Goal: Task Accomplishment & Management: Manage account settings

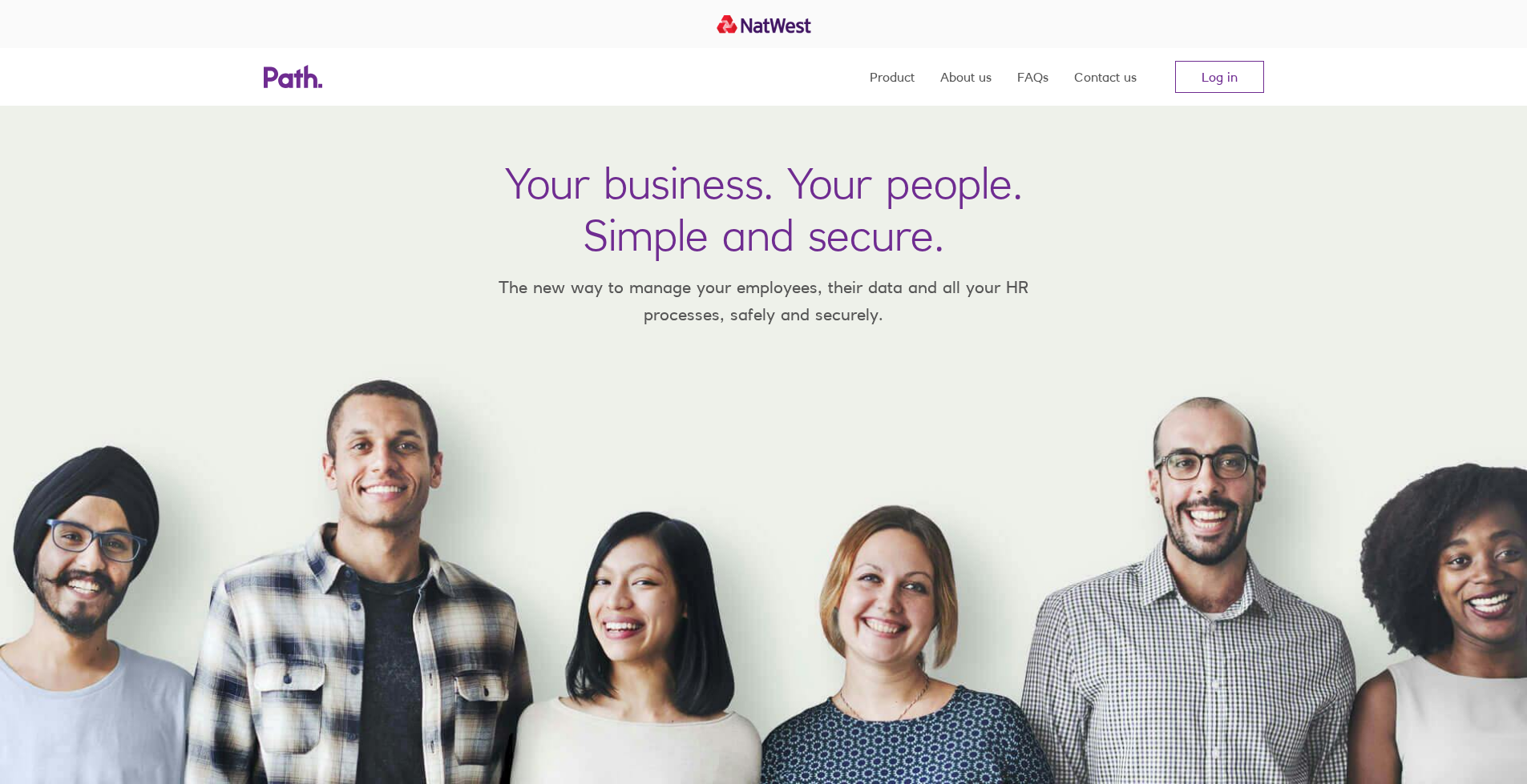
click at [1209, 78] on link "Log in" at bounding box center [1219, 77] width 89 height 32
click at [1215, 85] on link "Log in" at bounding box center [1219, 77] width 89 height 32
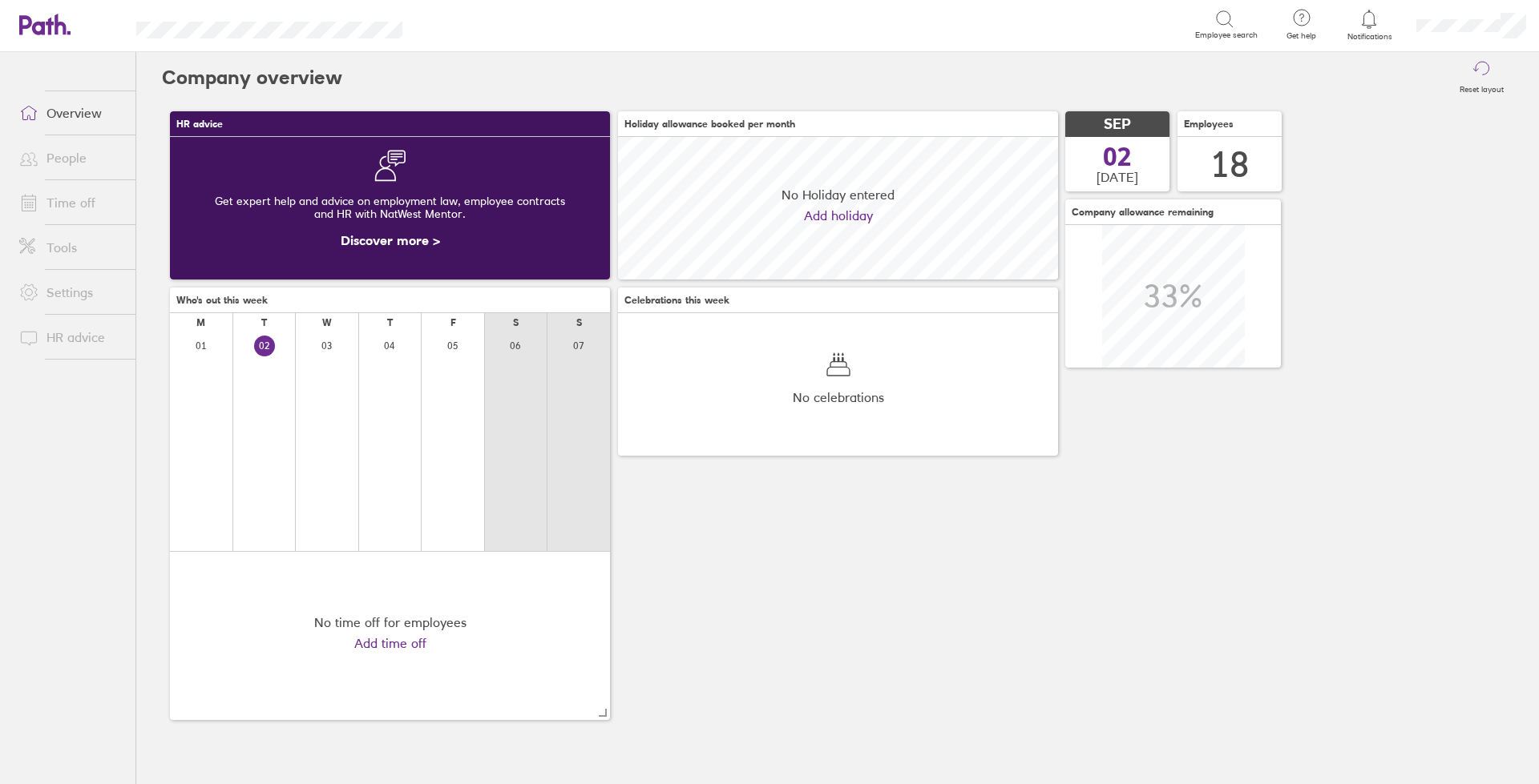
scroll to position [142, 440]
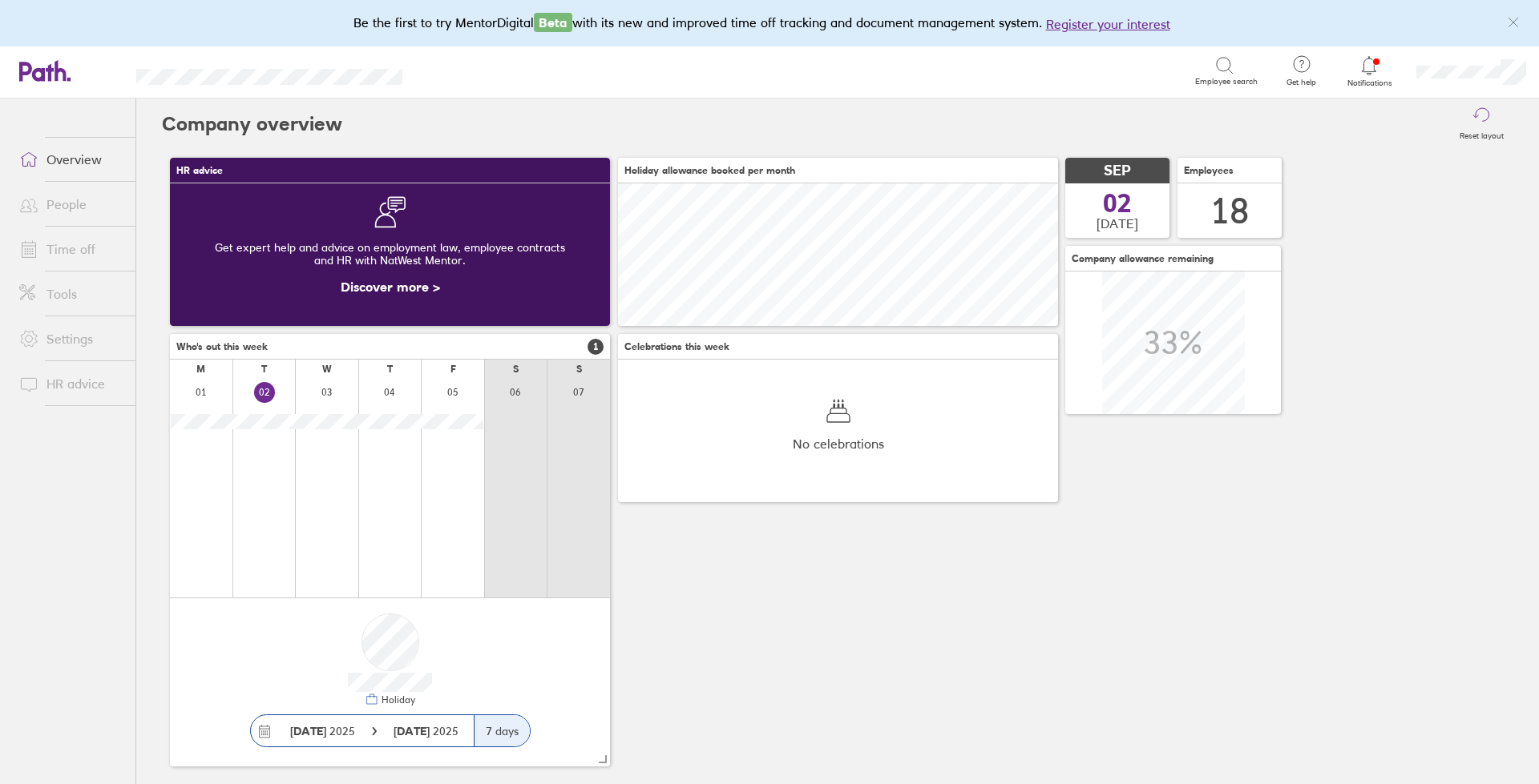
click at [76, 211] on link "People" at bounding box center [71, 204] width 129 height 32
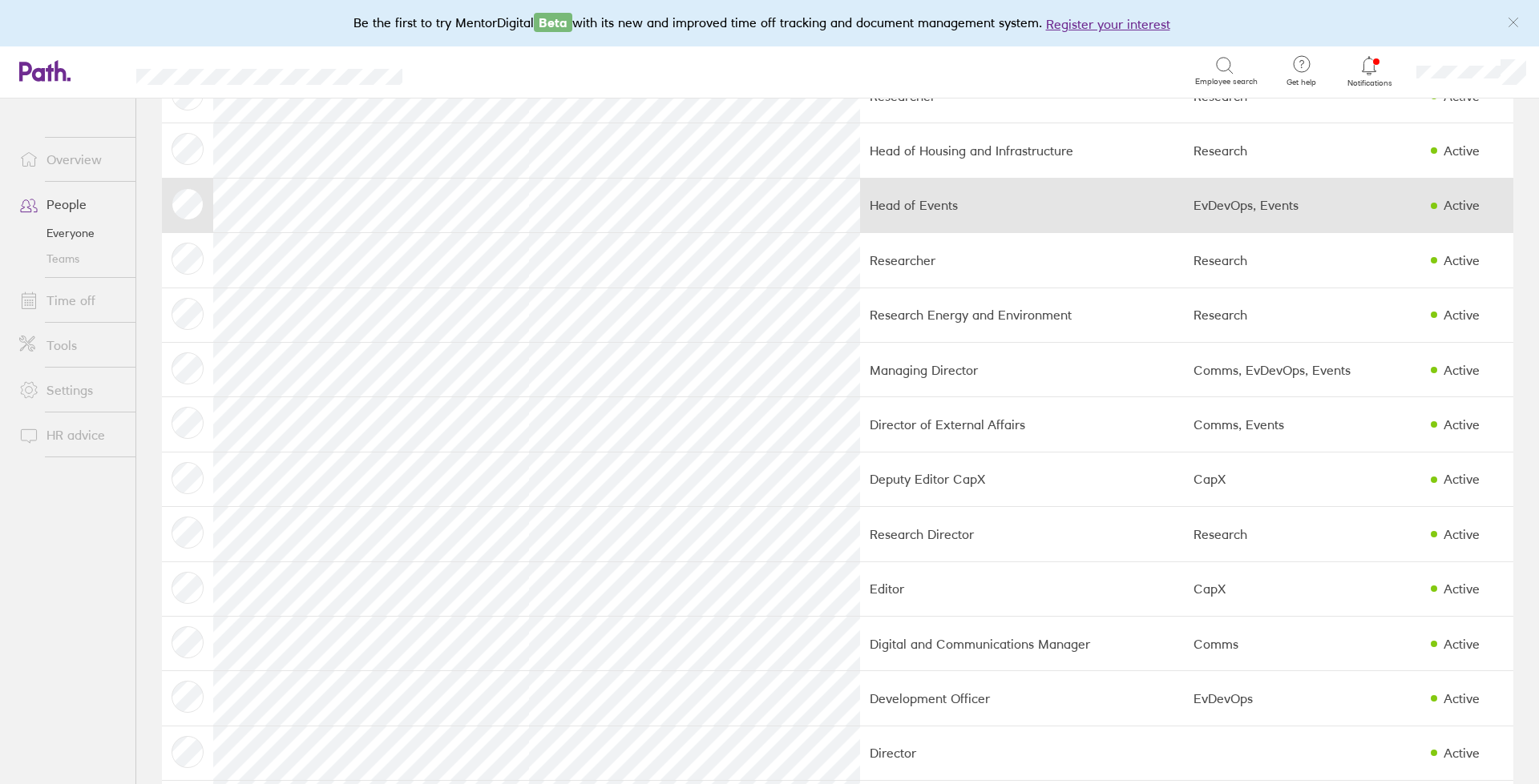
scroll to position [256, 0]
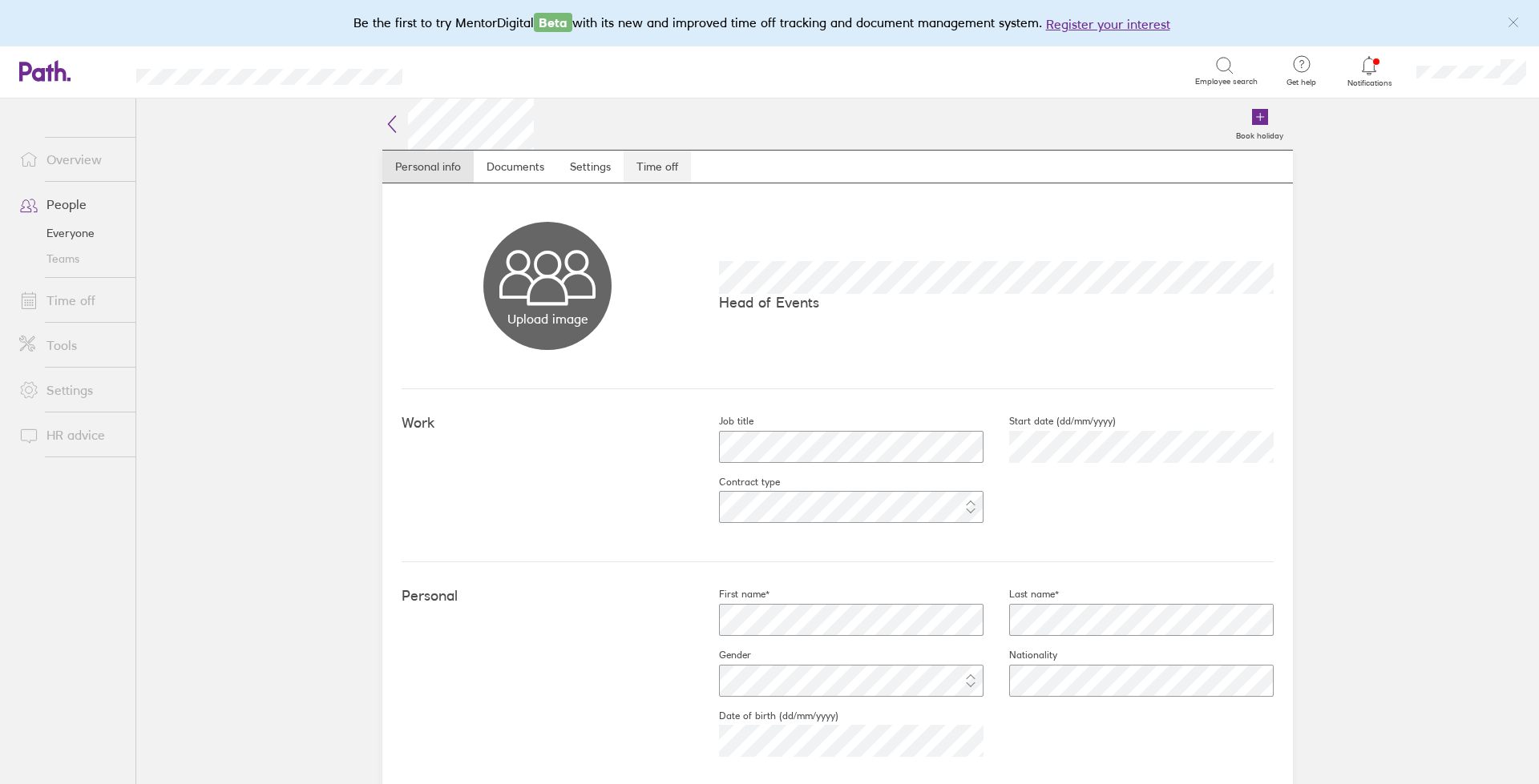
click at [631, 151] on link "Time off" at bounding box center [657, 167] width 68 height 32
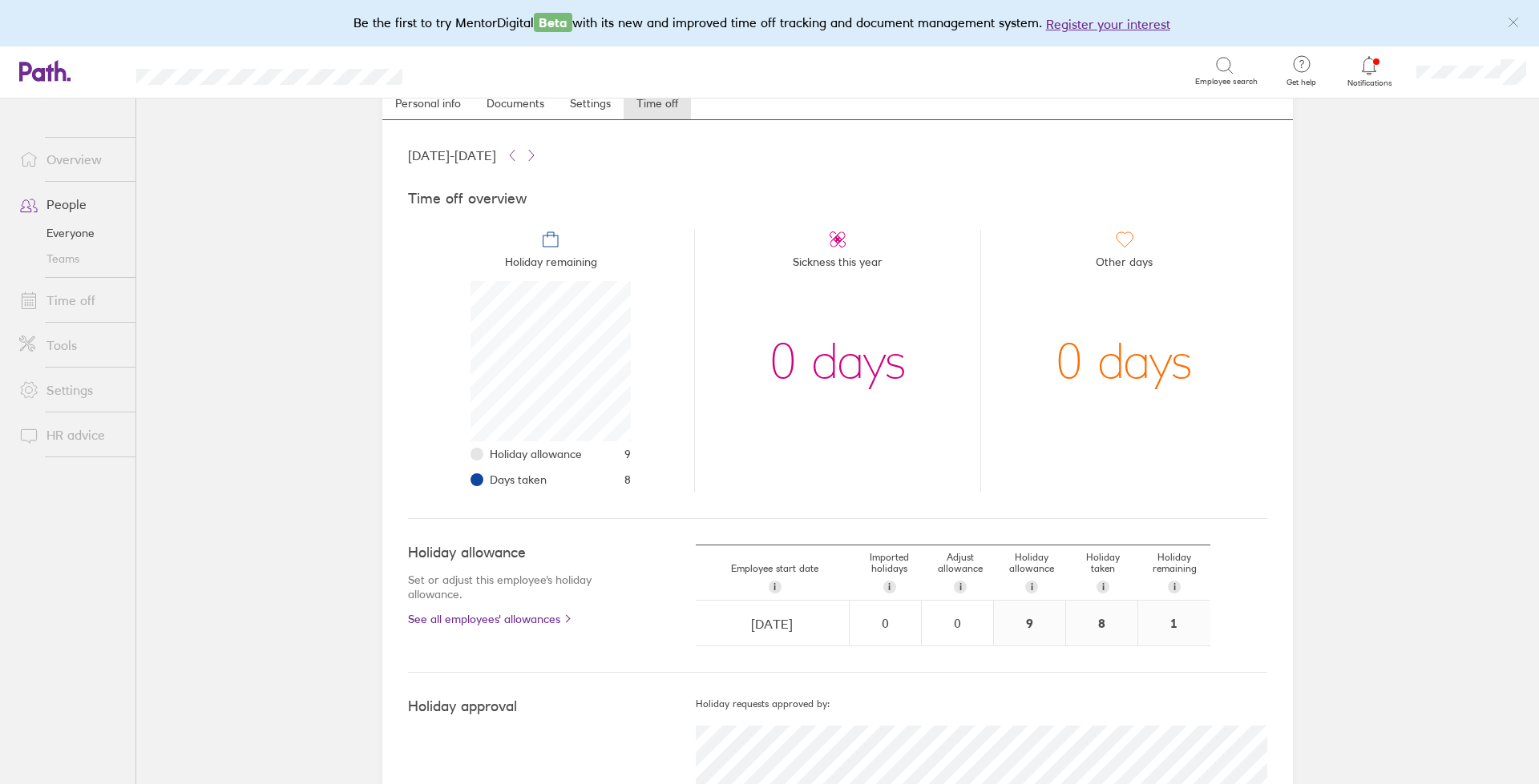
scroll to position [128, 0]
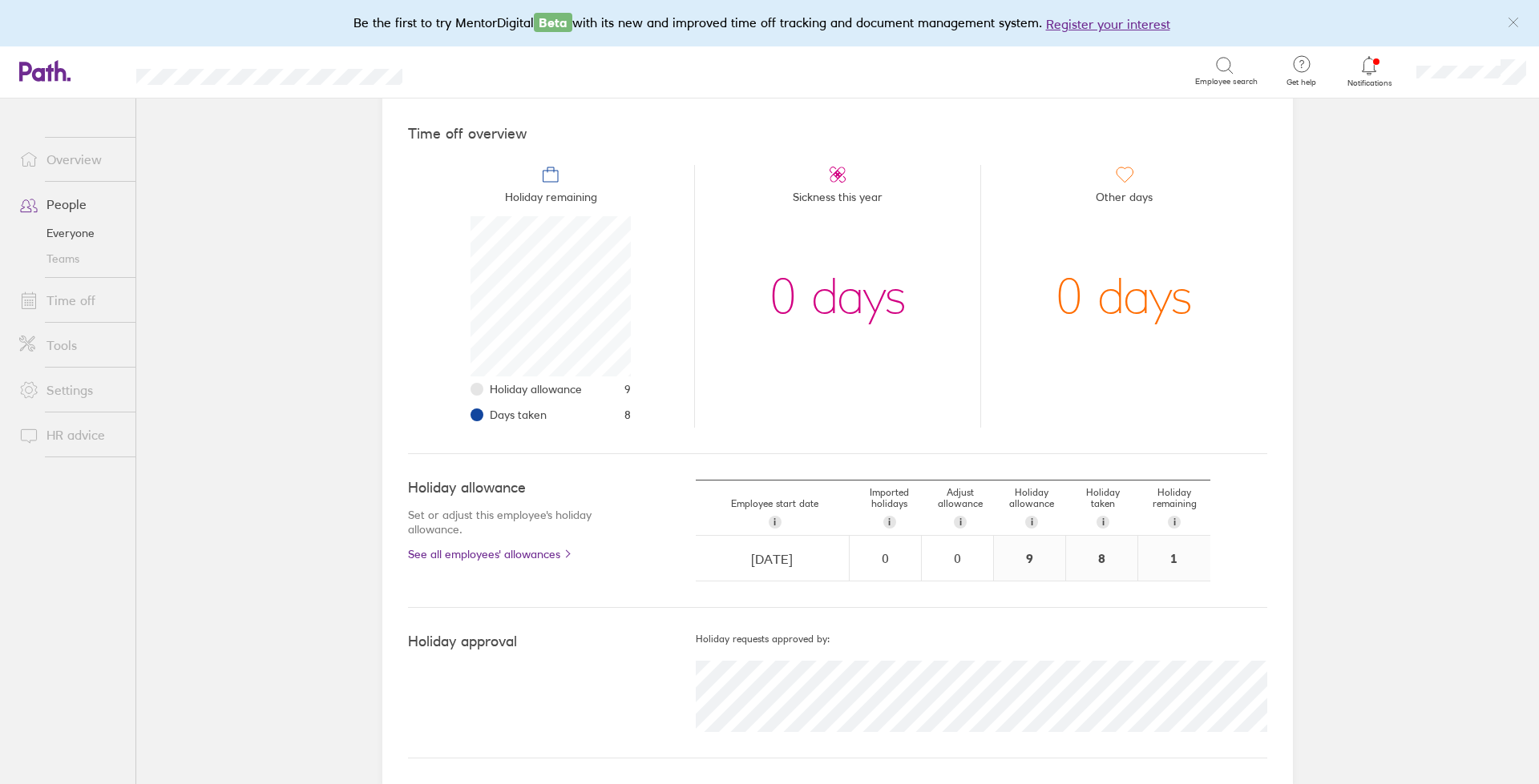
click at [77, 200] on link "People" at bounding box center [71, 204] width 129 height 32
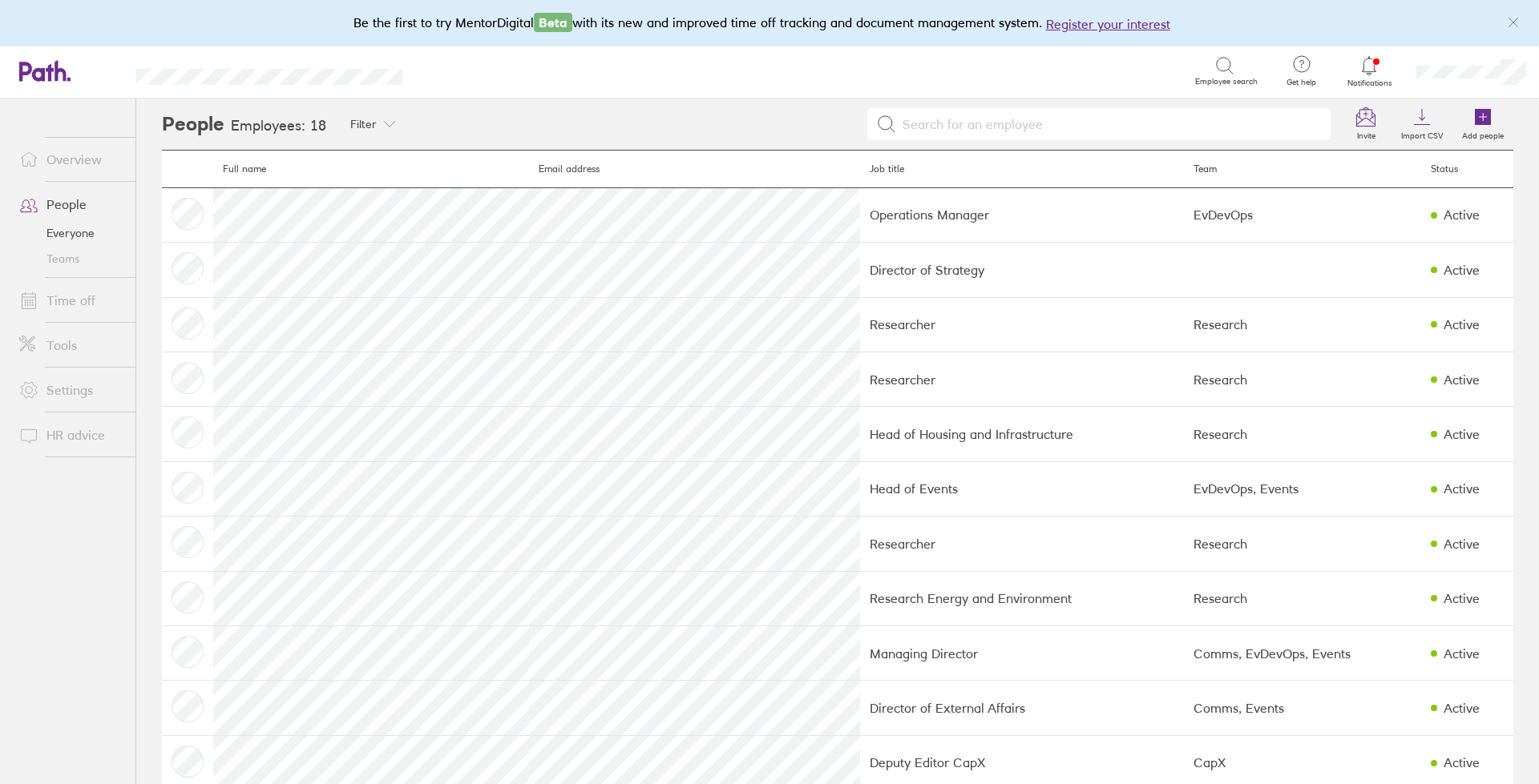
click at [66, 258] on link "Teams" at bounding box center [71, 259] width 129 height 26
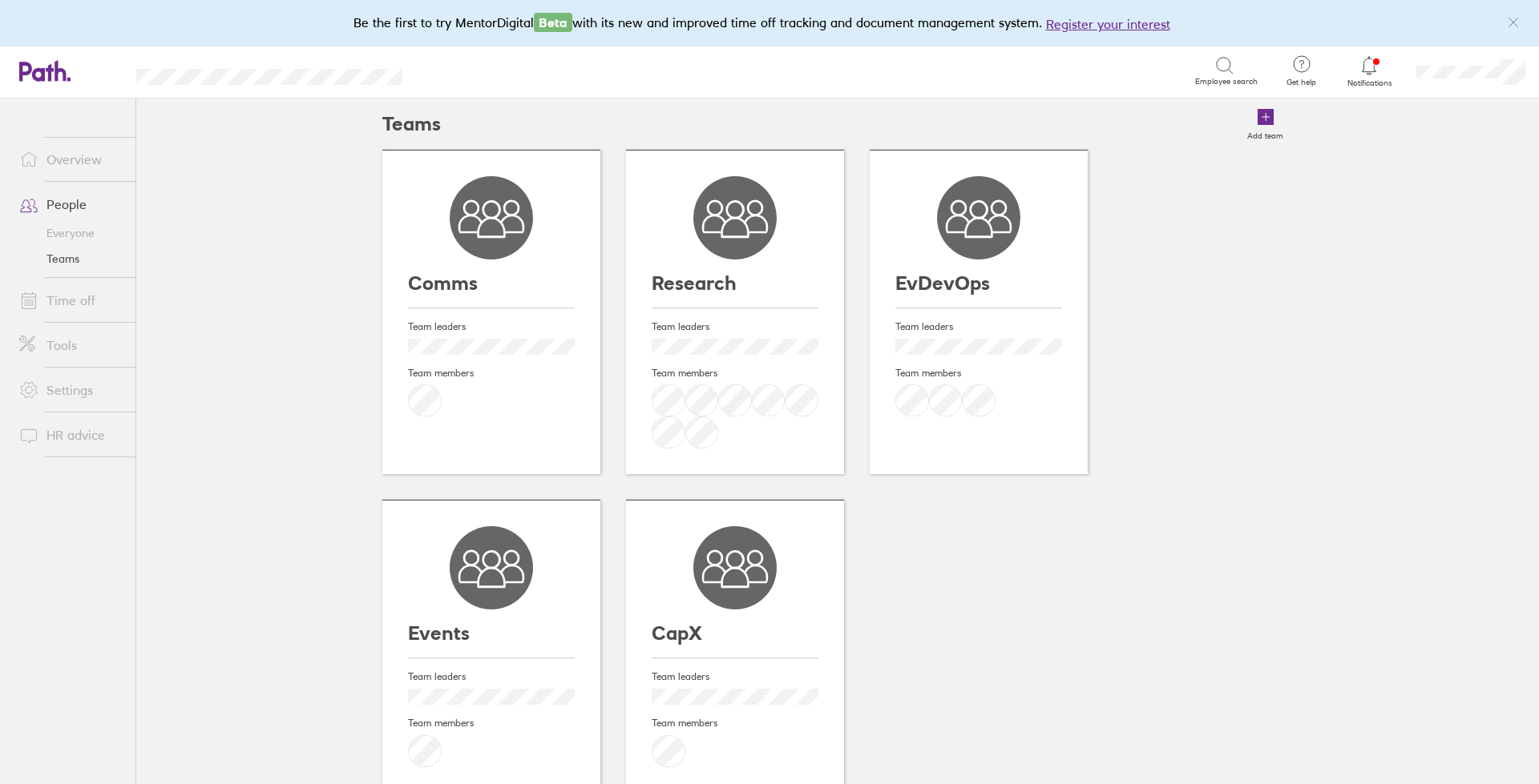
click at [757, 315] on div "Team leaders Team members" at bounding box center [734, 378] width 167 height 141
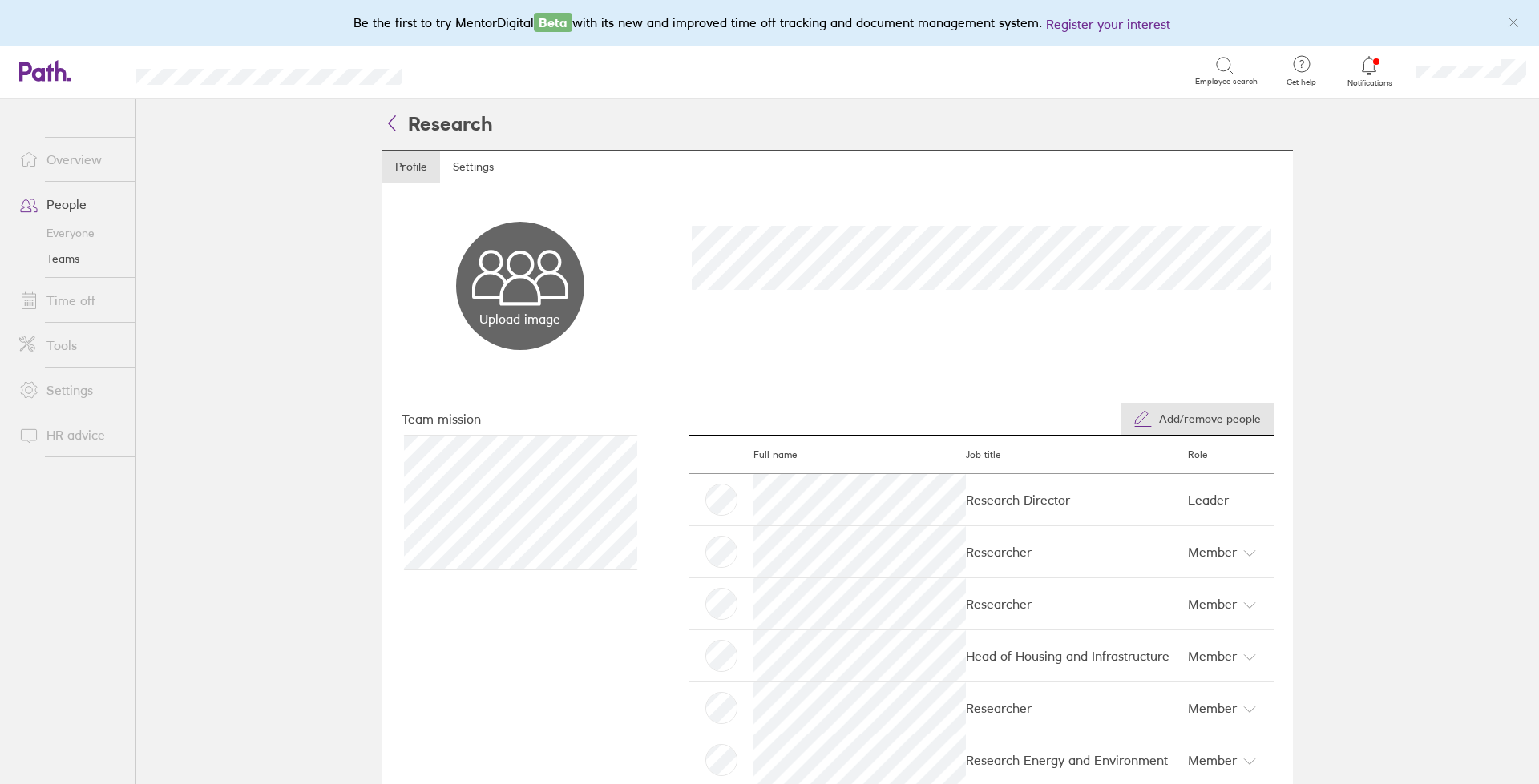
click at [1160, 419] on span "Add/remove people" at bounding box center [1210, 419] width 101 height 13
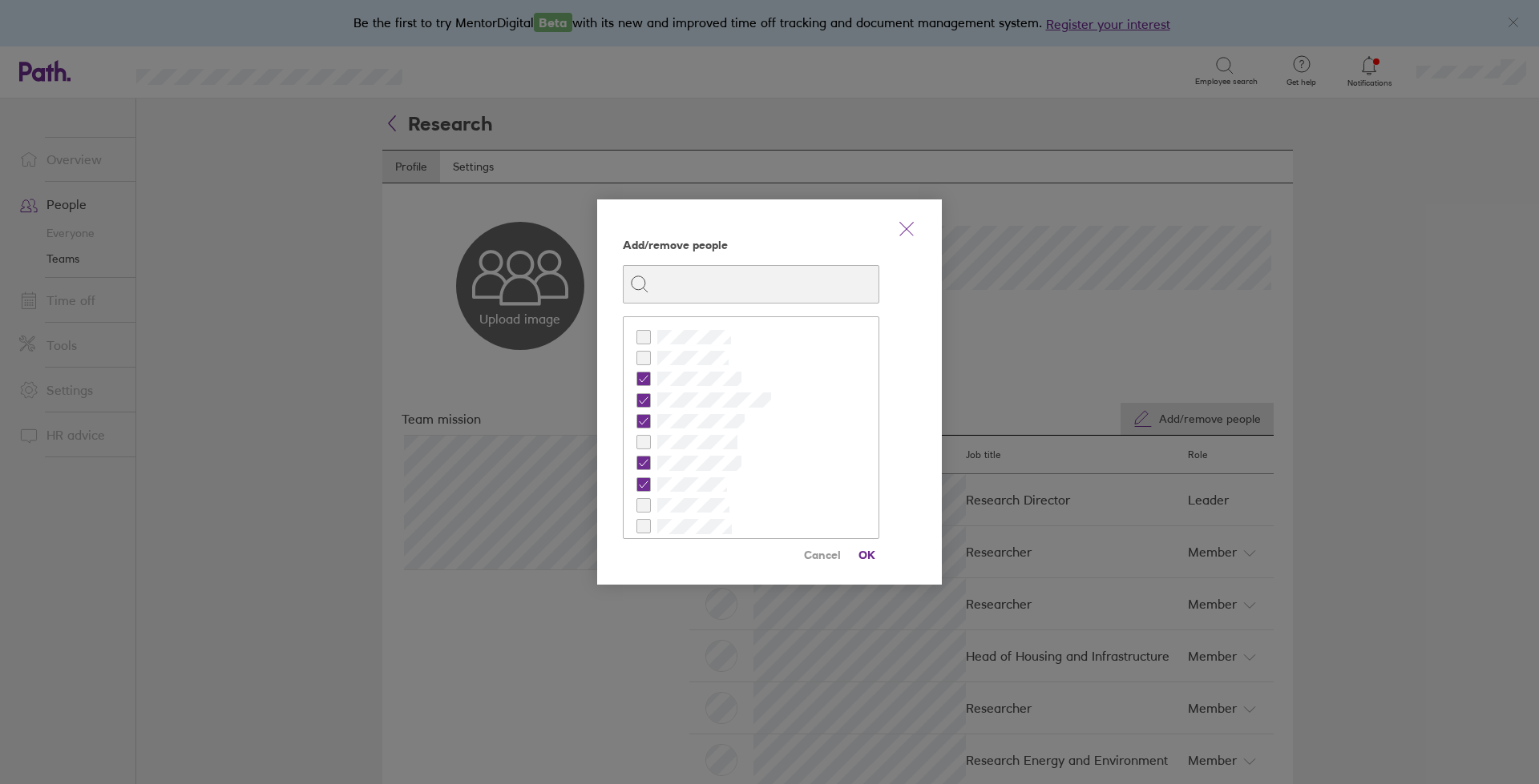
click at [768, 283] on input at bounding box center [760, 284] width 223 height 31
click at [647, 358] on icon at bounding box center [643, 358] width 10 height 10
checkbox input "true"
click at [871, 554] on span "OK" at bounding box center [867, 555] width 26 height 26
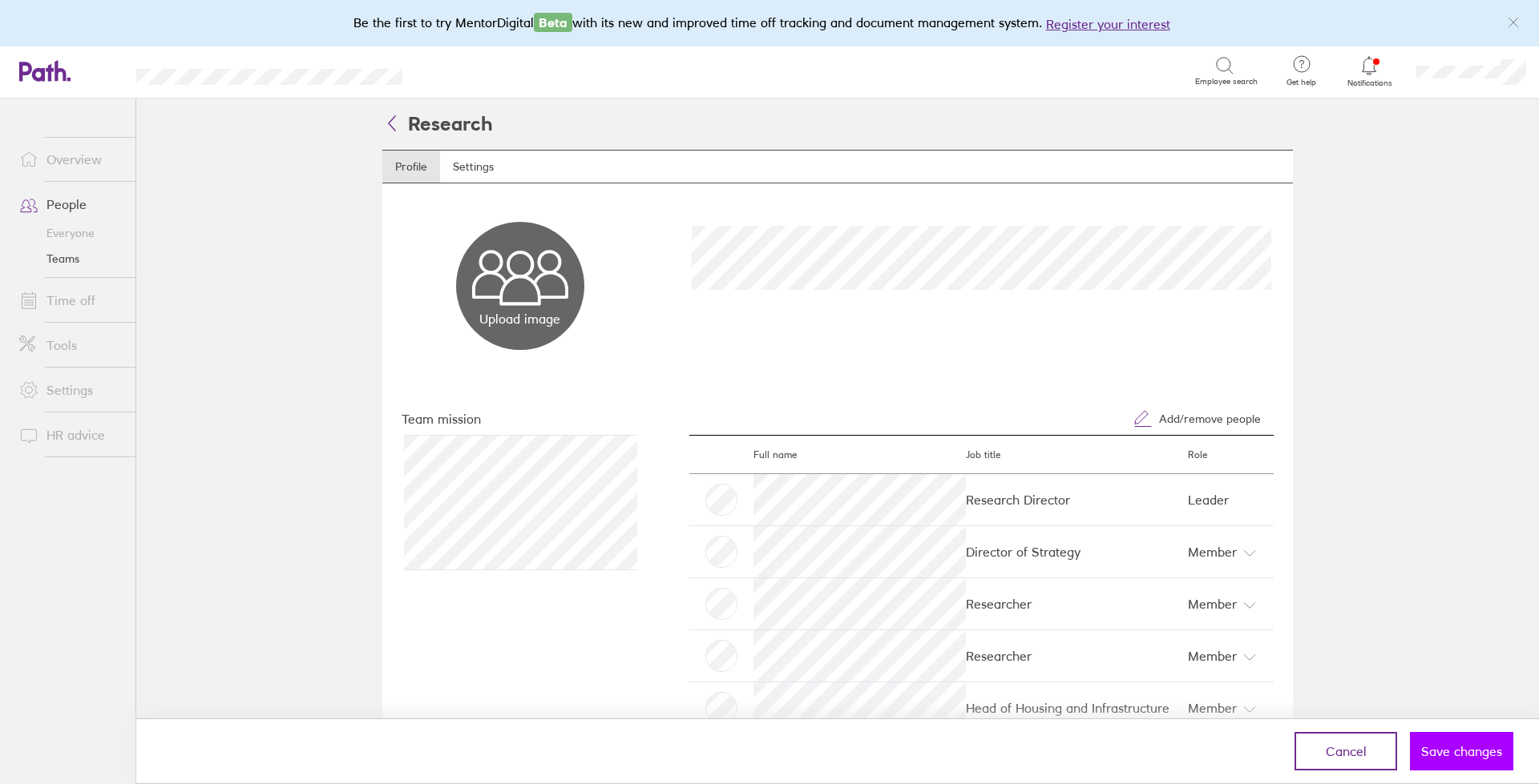
click at [1473, 749] on span "Save changes" at bounding box center [1462, 752] width 81 height 14
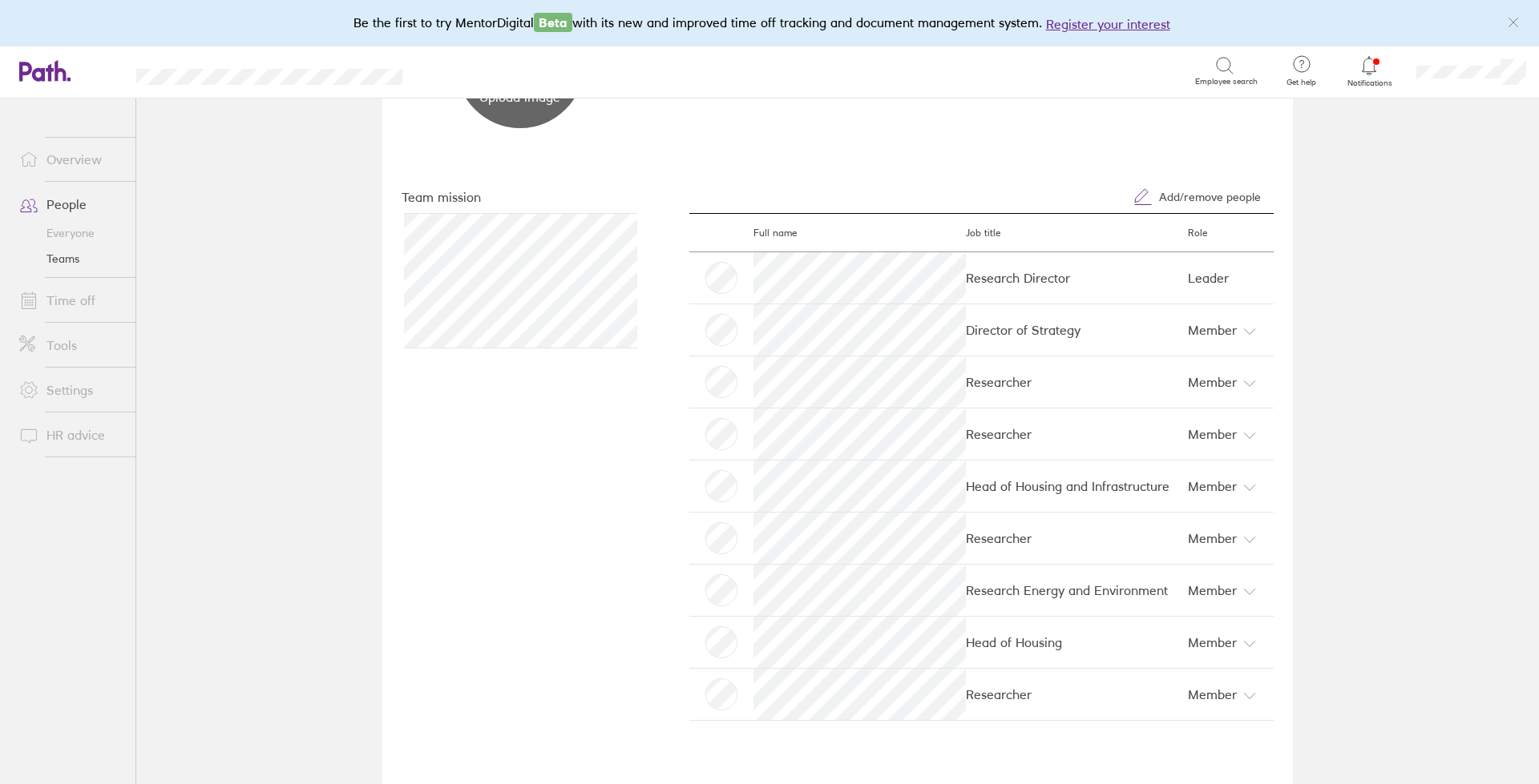
scroll to position [194, 0]
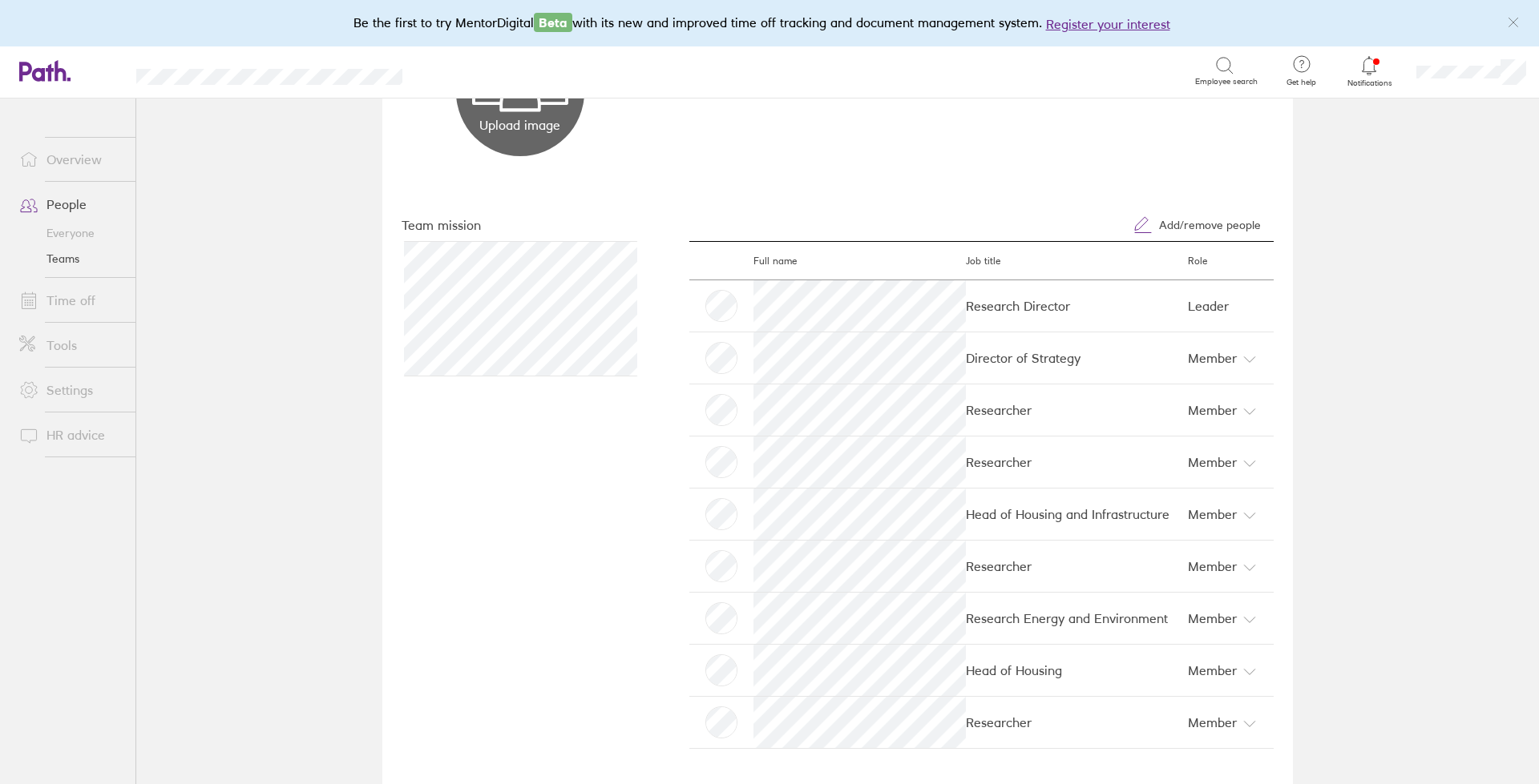
click at [66, 163] on link "Overview" at bounding box center [71, 159] width 129 height 32
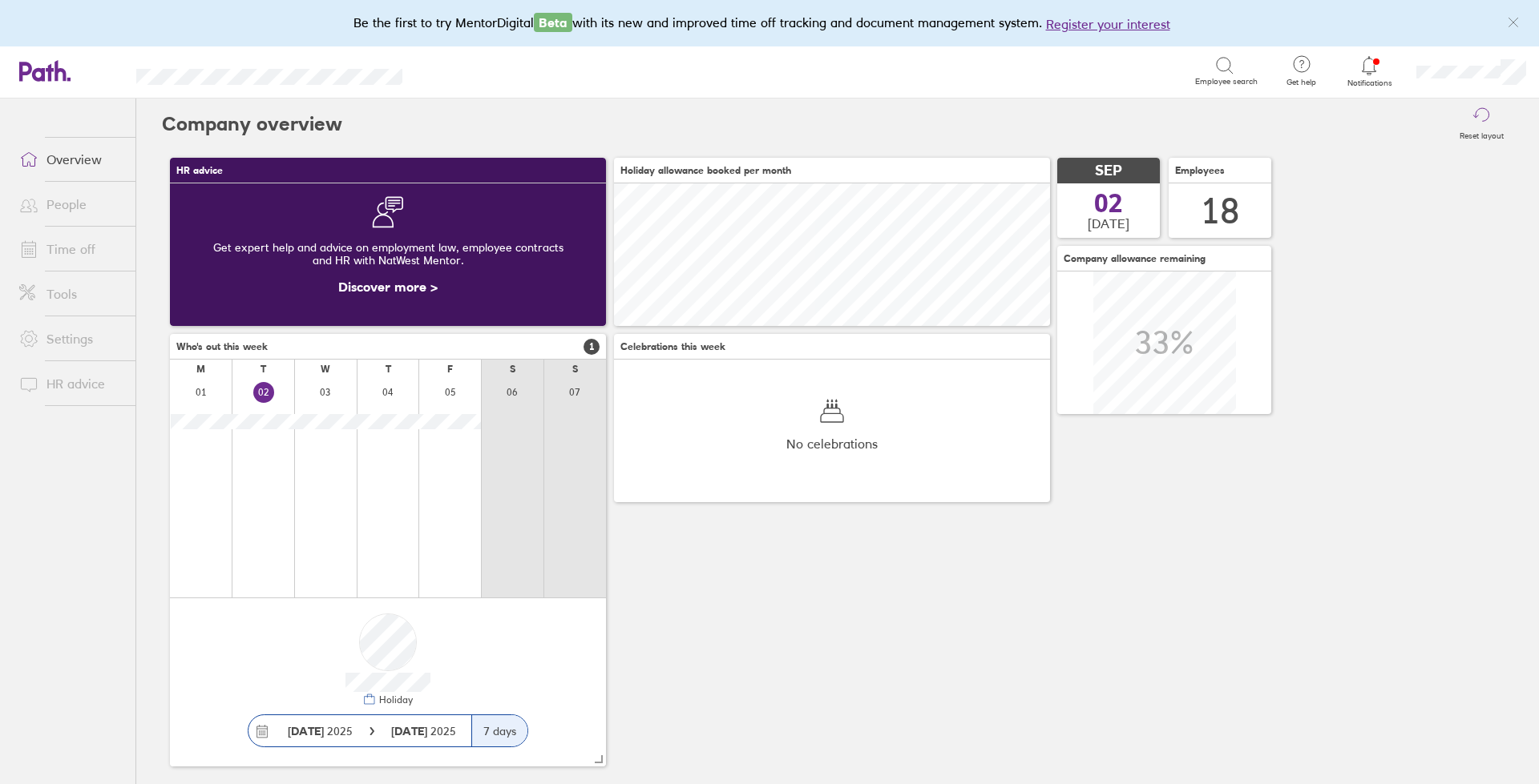
scroll to position [142, 436]
click at [67, 166] on link "Overview" at bounding box center [71, 159] width 129 height 32
click at [60, 256] on link "Time off" at bounding box center [71, 250] width 129 height 32
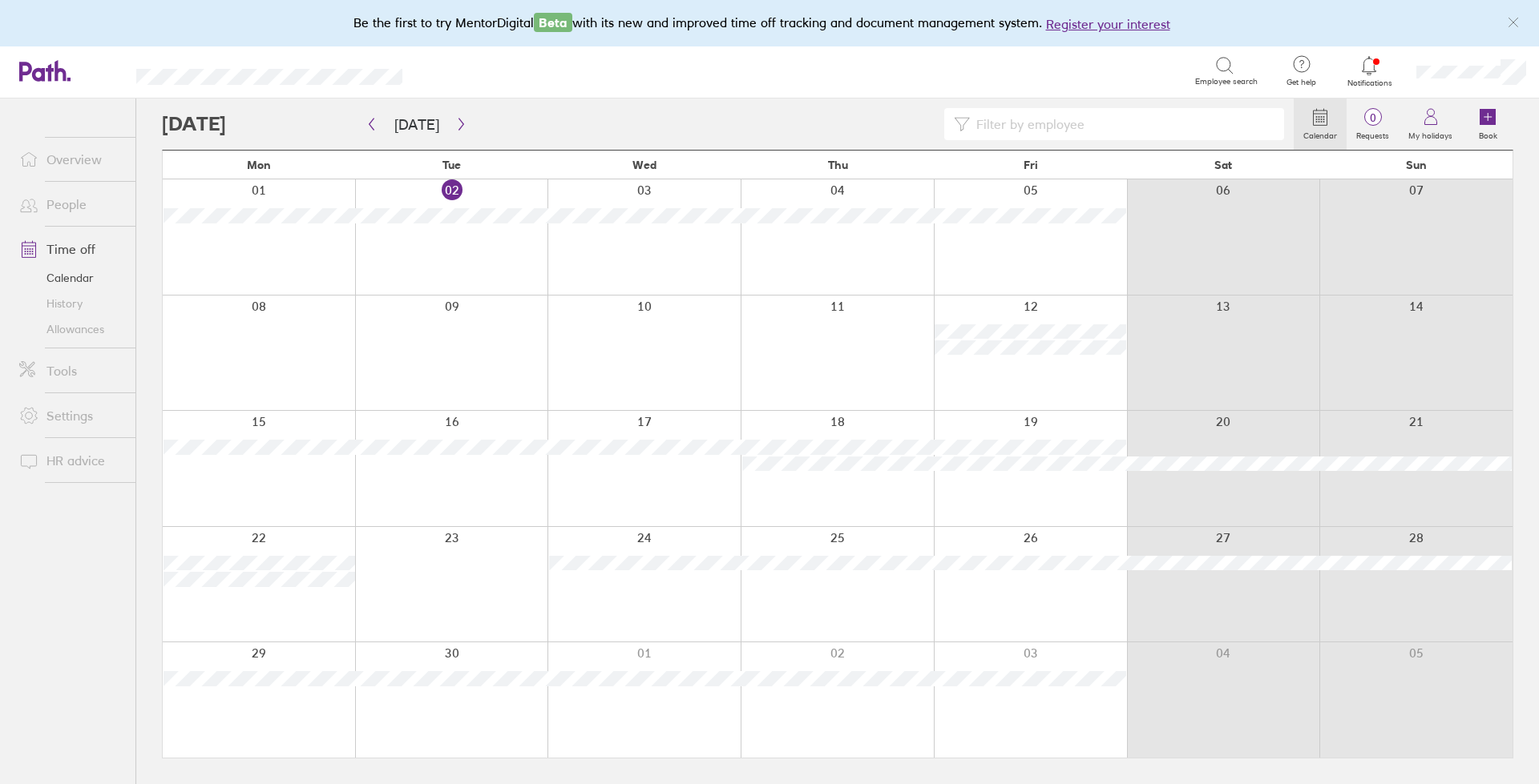
click at [52, 192] on link "People" at bounding box center [71, 204] width 129 height 32
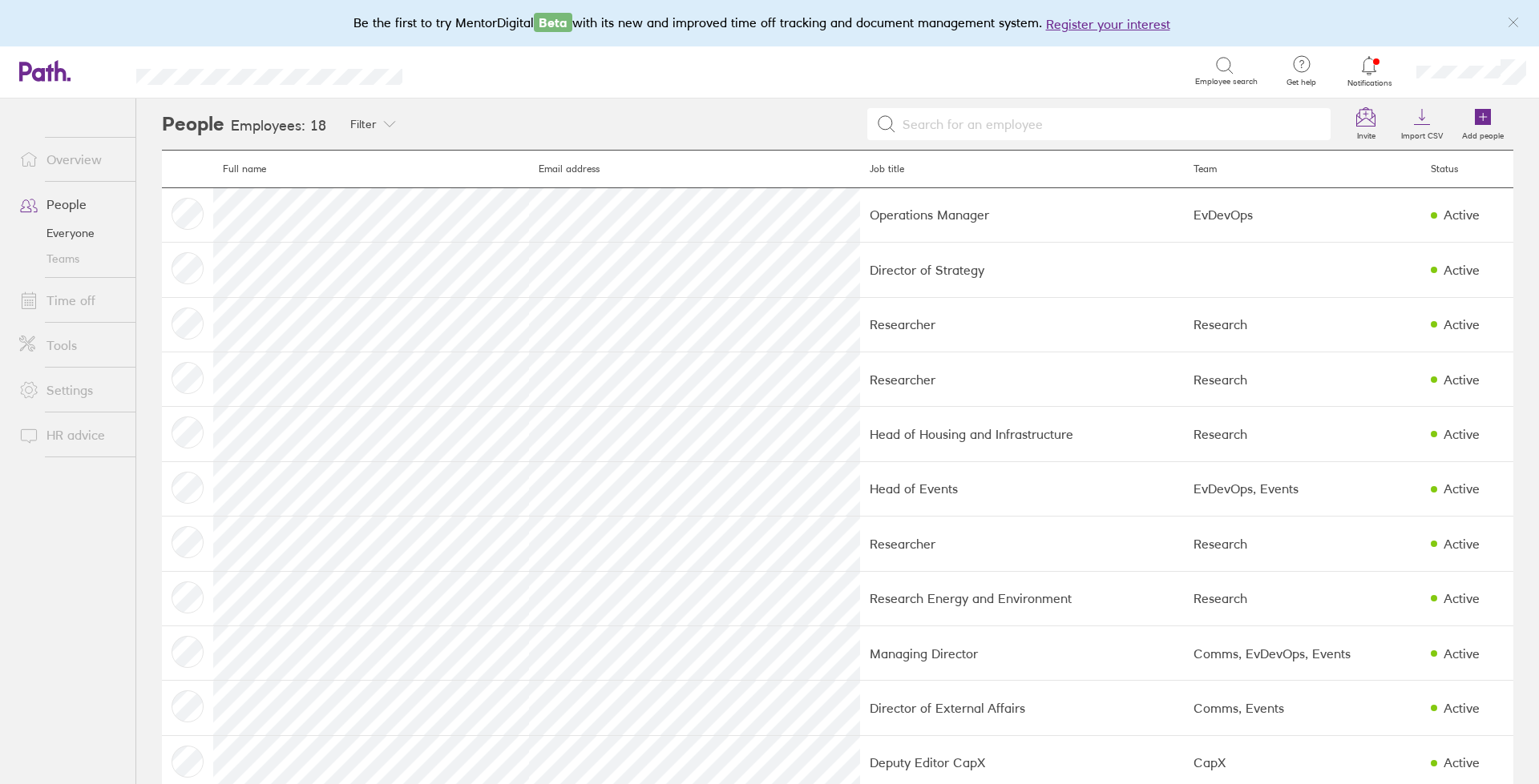
click at [921, 118] on input at bounding box center [1109, 124] width 426 height 31
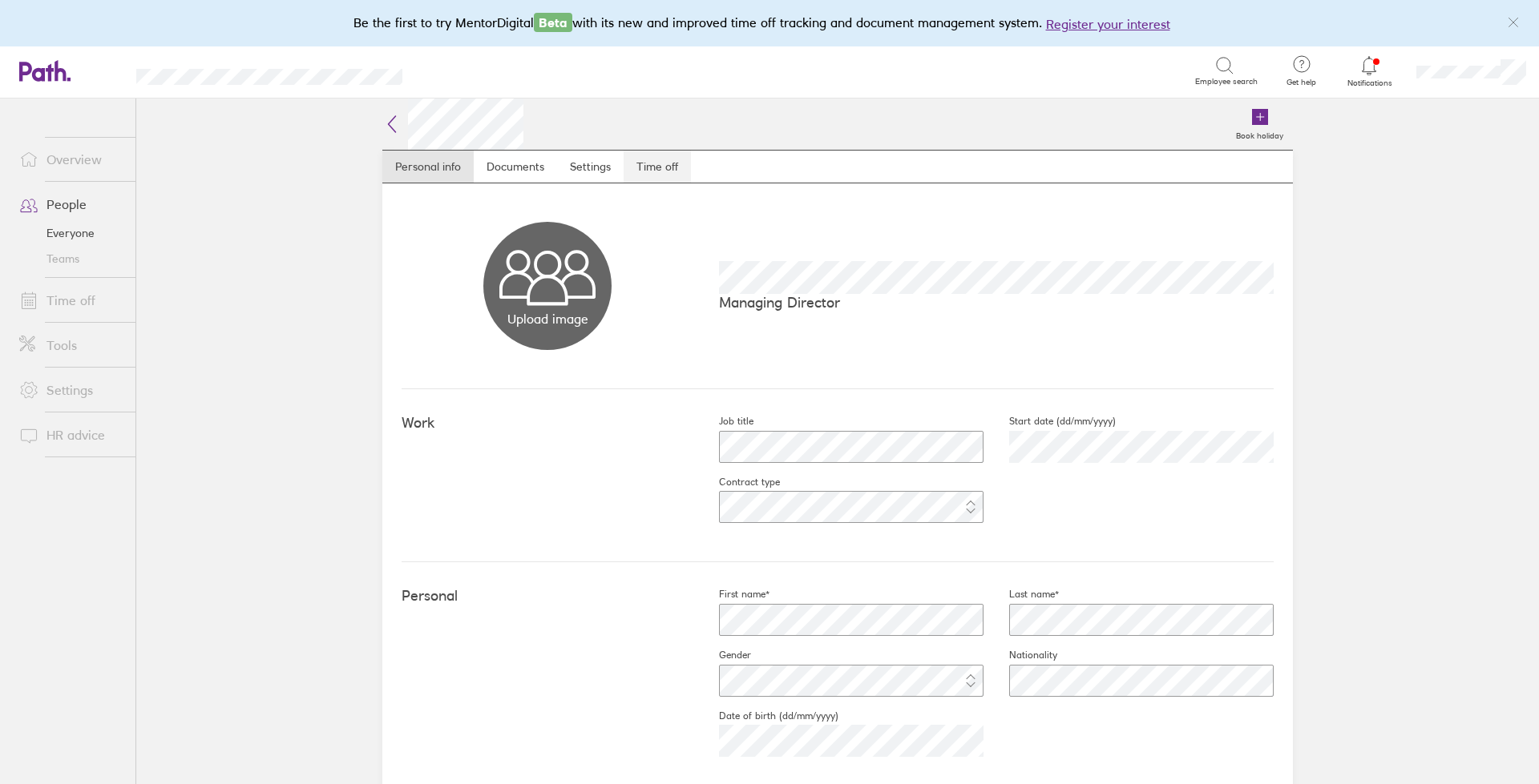
click at [663, 162] on link "Time off" at bounding box center [657, 167] width 68 height 32
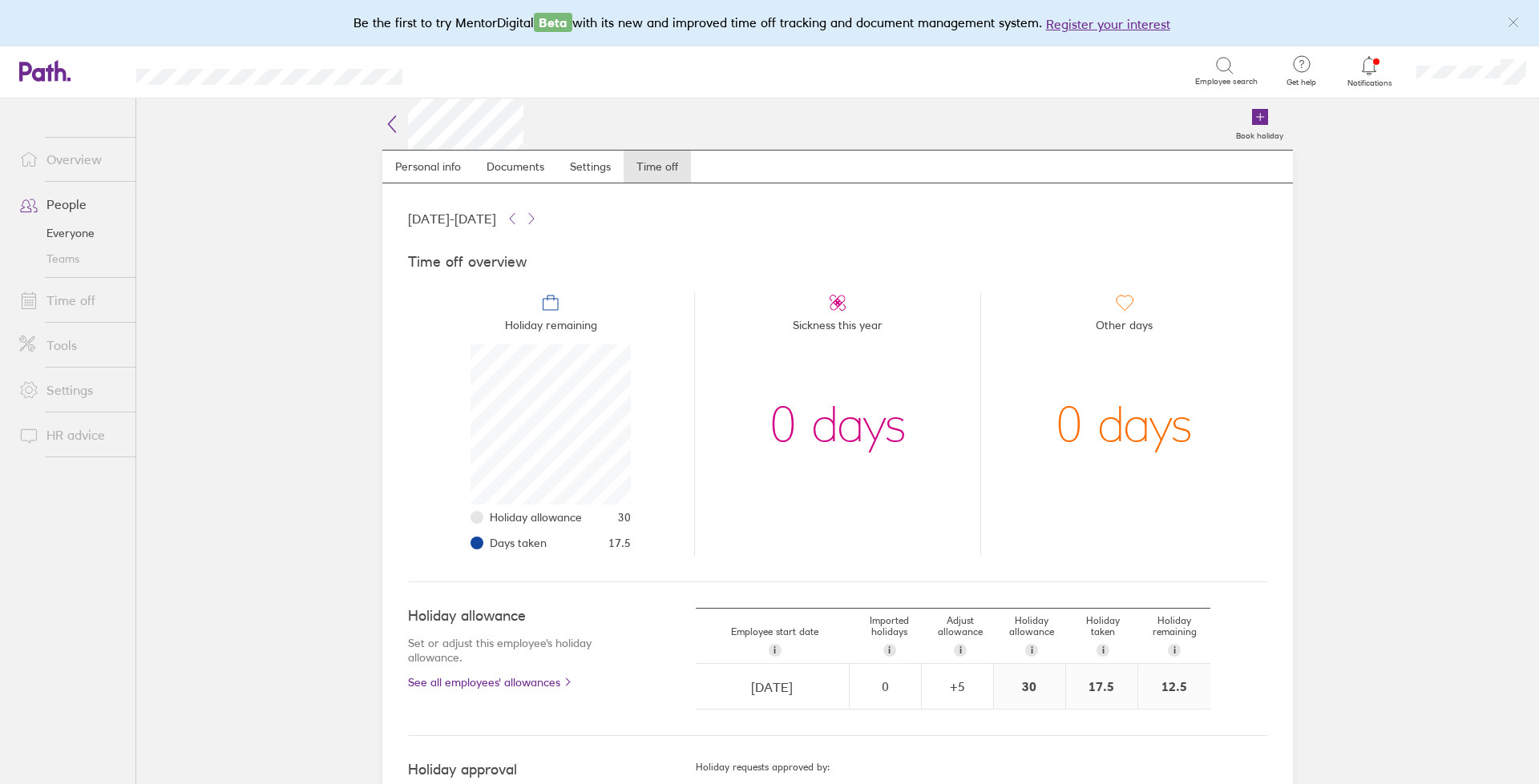
click at [383, 124] on icon at bounding box center [392, 124] width 19 height 19
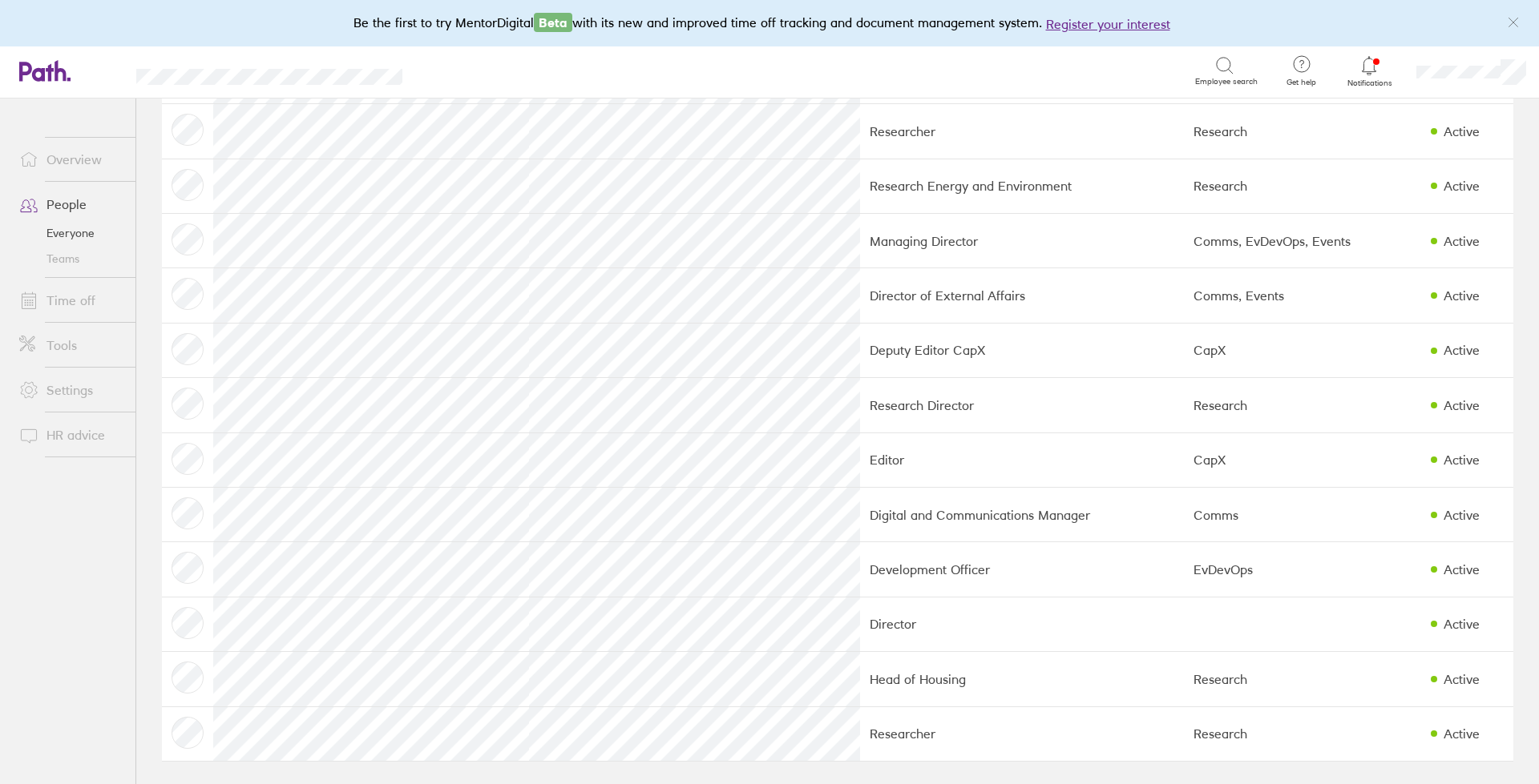
scroll to position [416, 0]
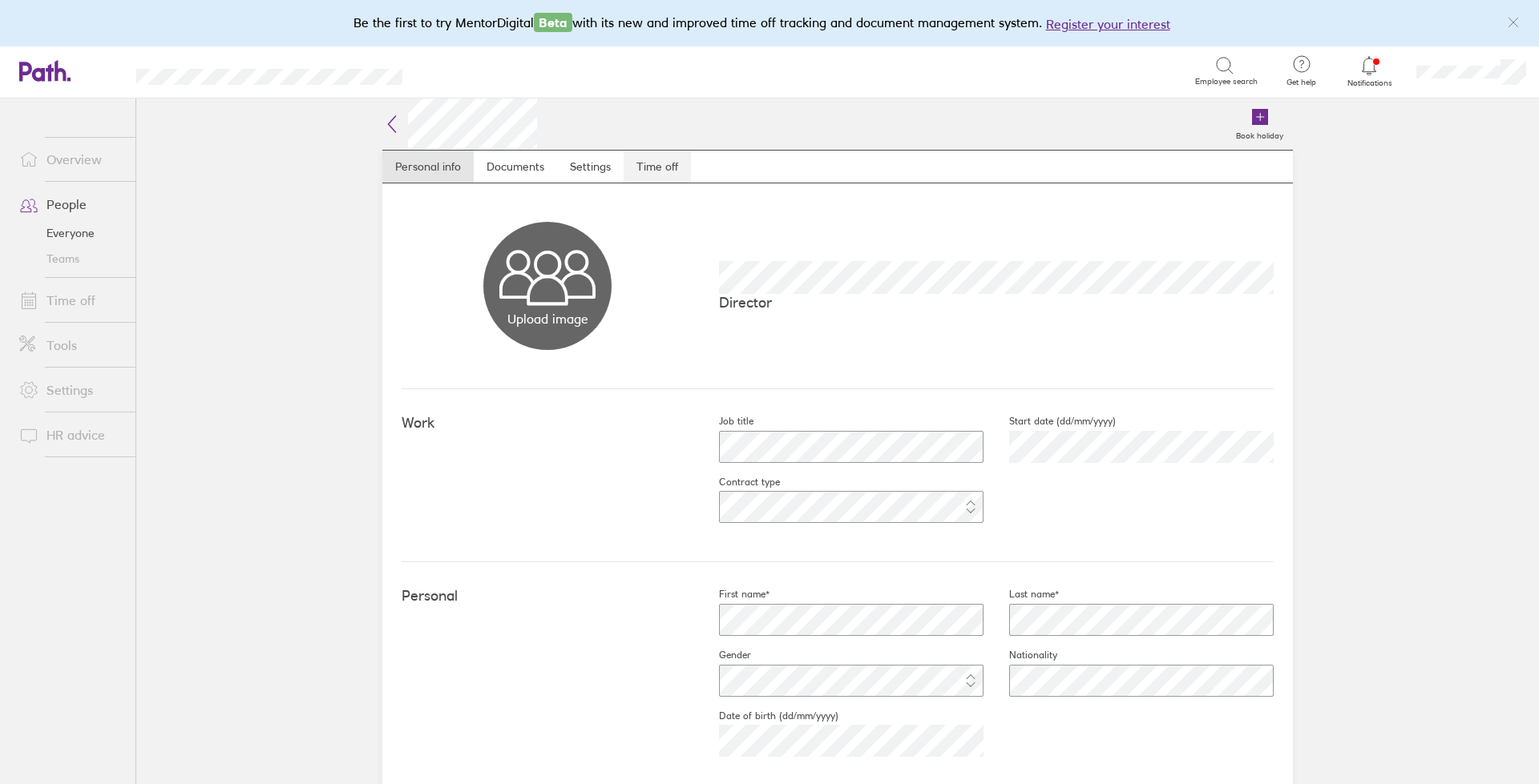
click at [652, 172] on link "Time off" at bounding box center [657, 167] width 68 height 32
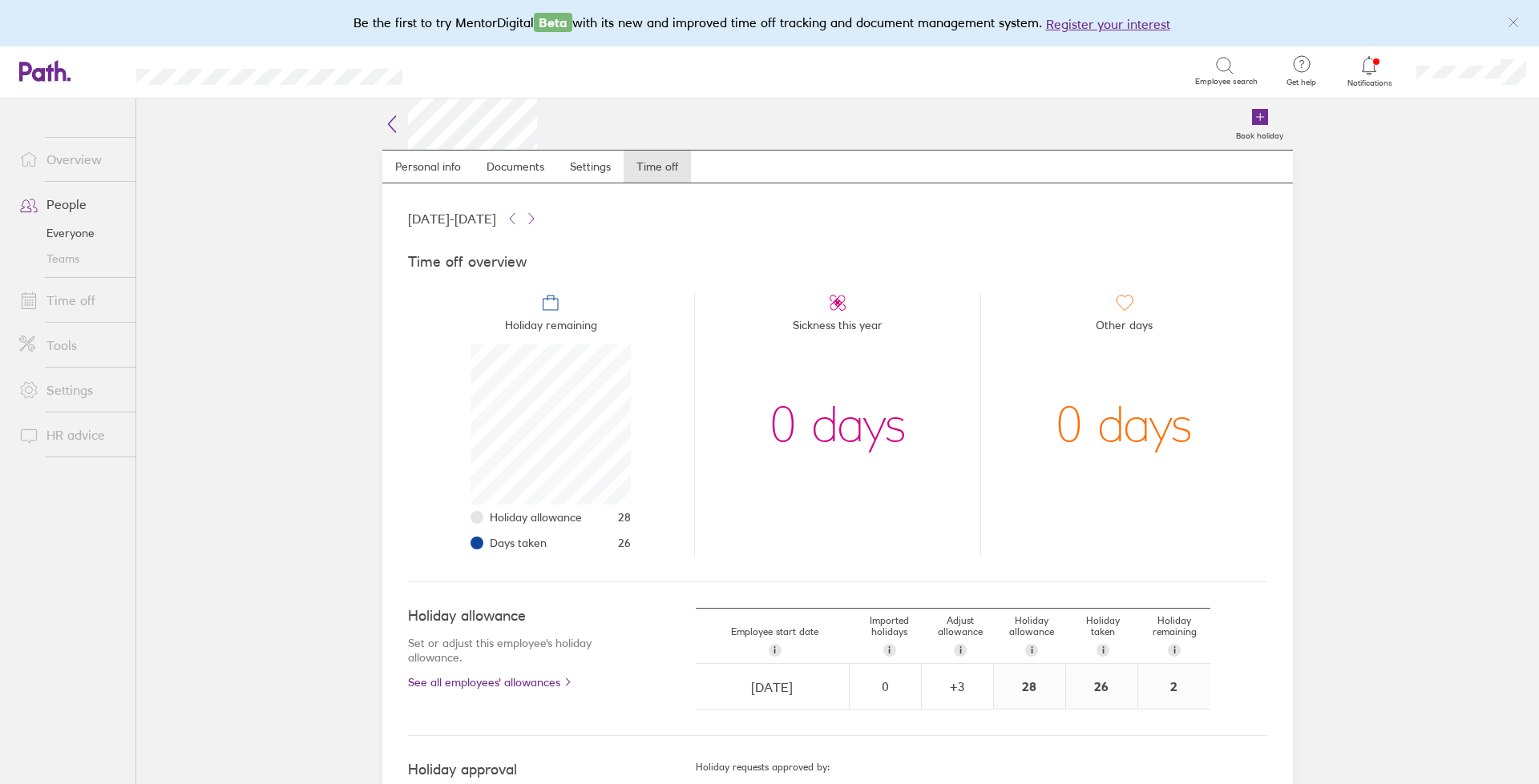
click at [48, 155] on link "Overview" at bounding box center [71, 159] width 129 height 32
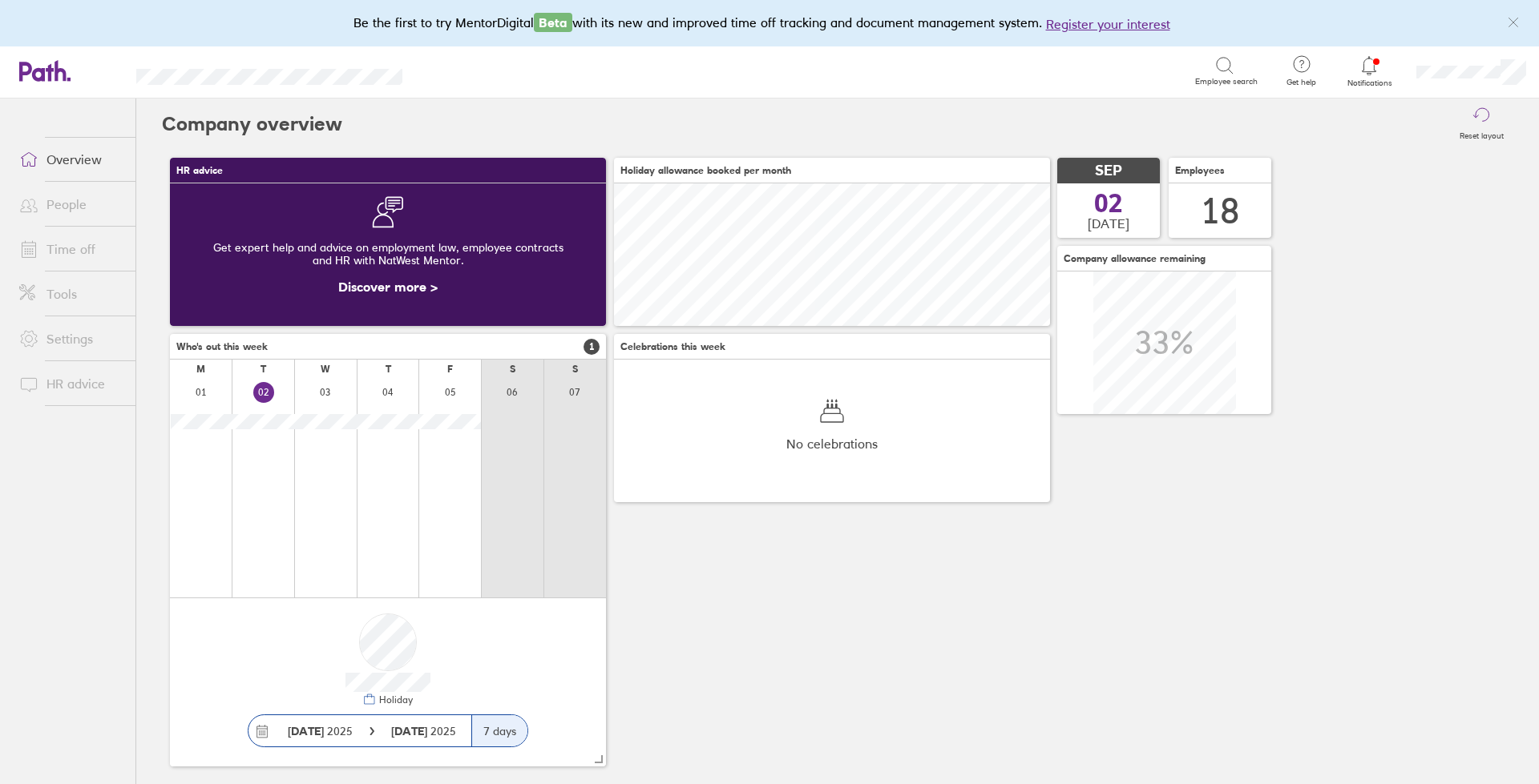
scroll to position [142, 436]
click at [85, 251] on link "Time off" at bounding box center [71, 250] width 129 height 32
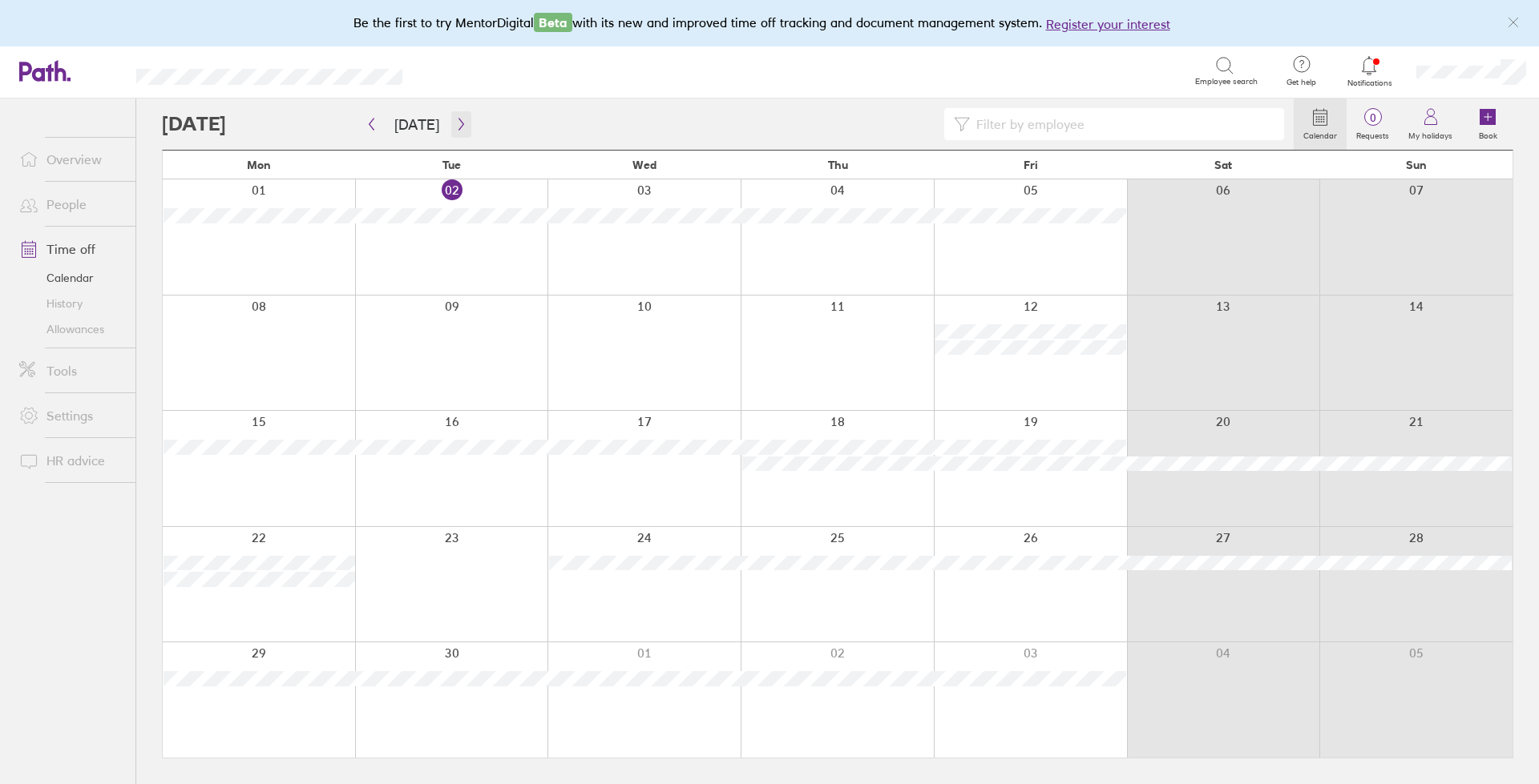
click at [455, 119] on icon "button" at bounding box center [461, 124] width 12 height 13
click at [459, 125] on icon "button" at bounding box center [461, 124] width 12 height 13
click at [456, 125] on icon "button" at bounding box center [461, 124] width 12 height 13
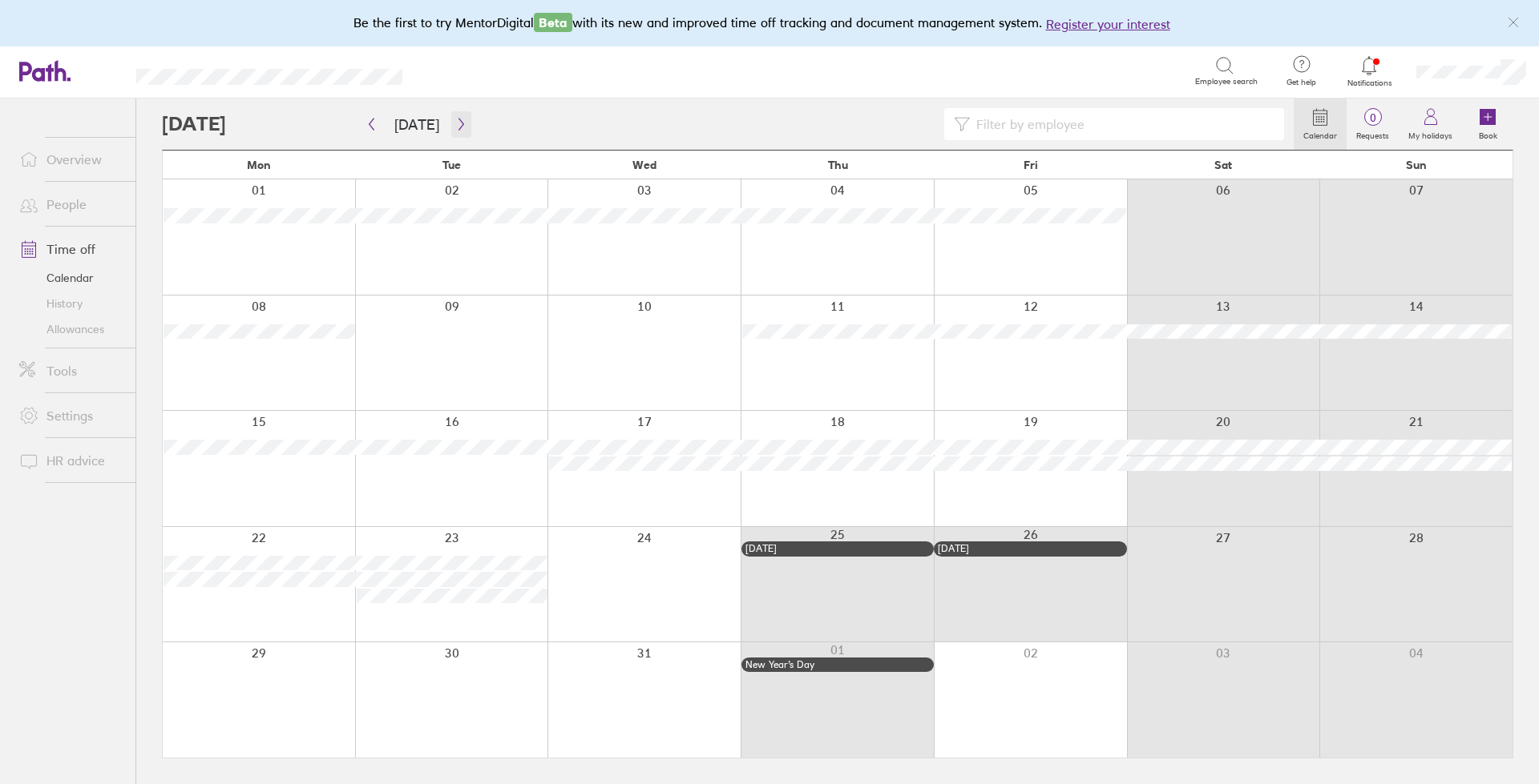
click at [459, 119] on icon "button" at bounding box center [461, 124] width 12 height 13
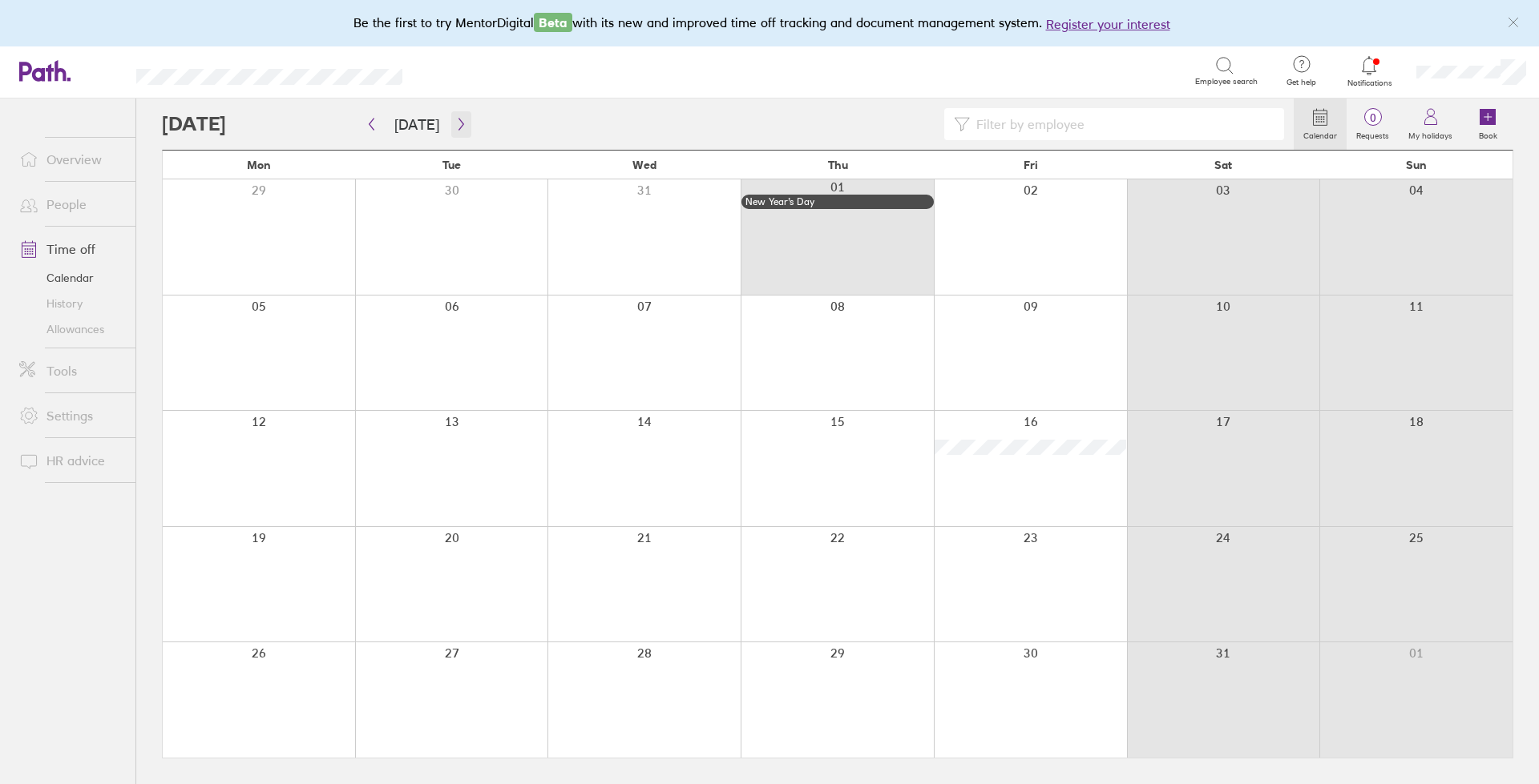
click at [455, 122] on icon "button" at bounding box center [461, 124] width 12 height 13
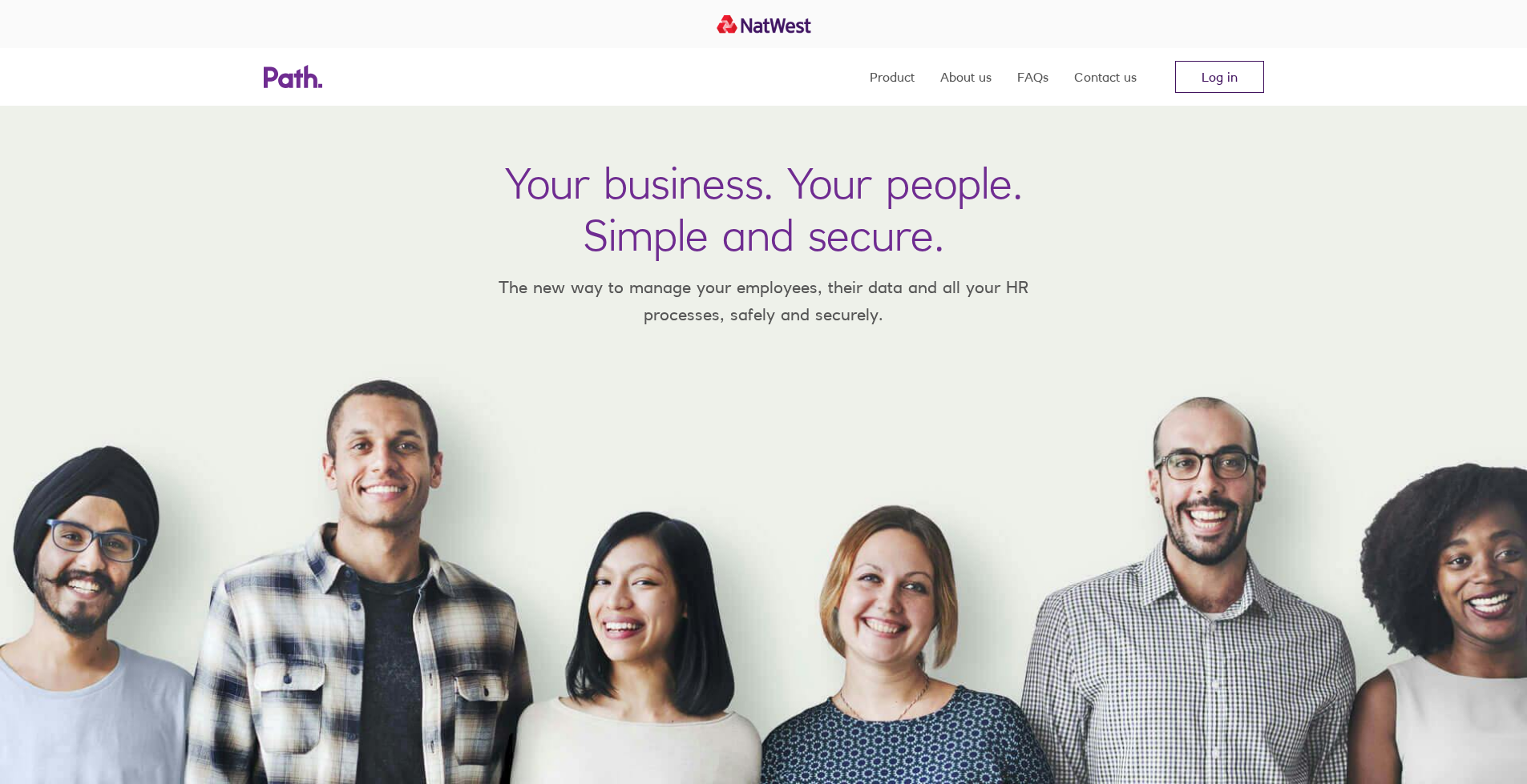
click at [1197, 69] on link "Log in" at bounding box center [1219, 77] width 89 height 32
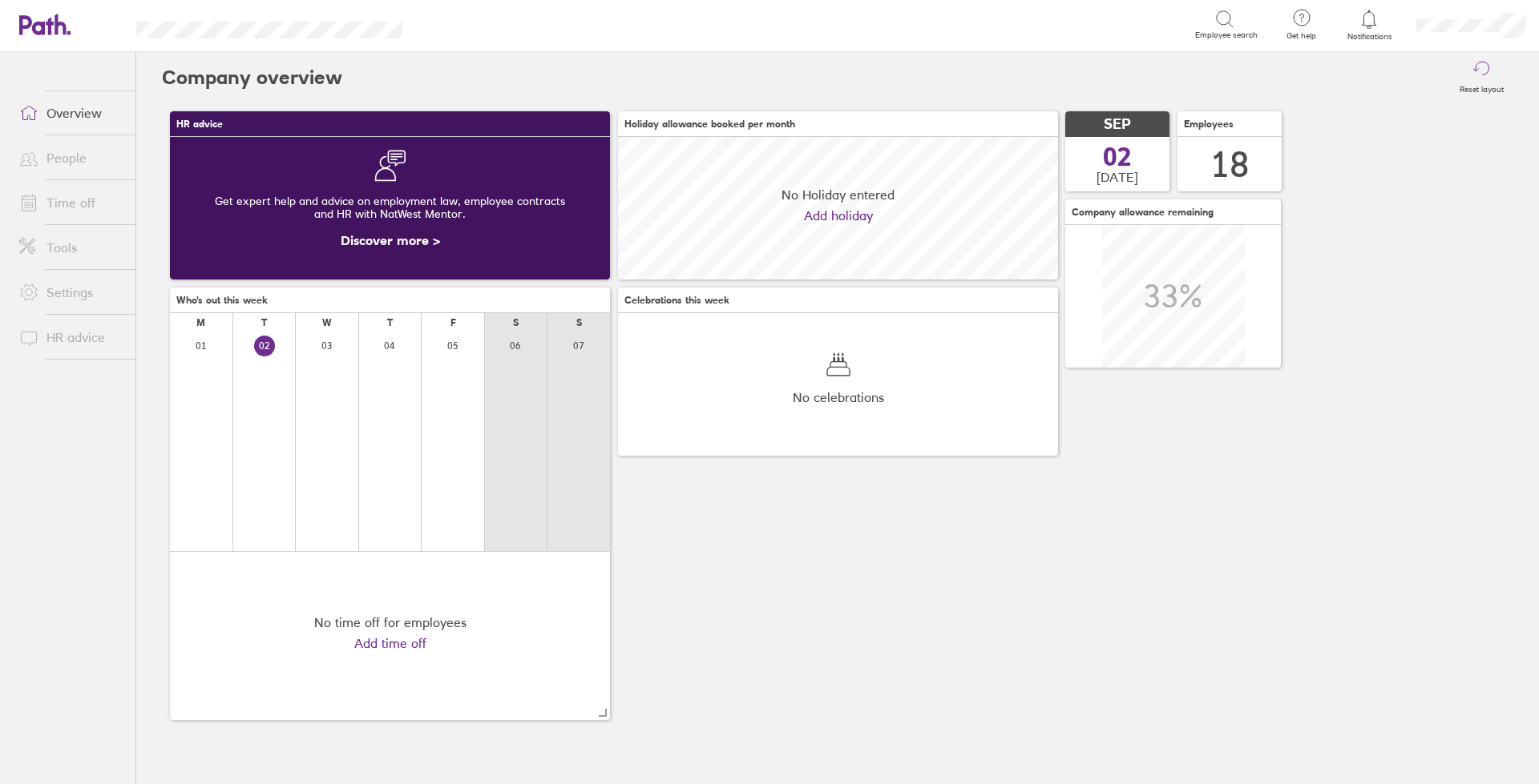
scroll to position [142, 440]
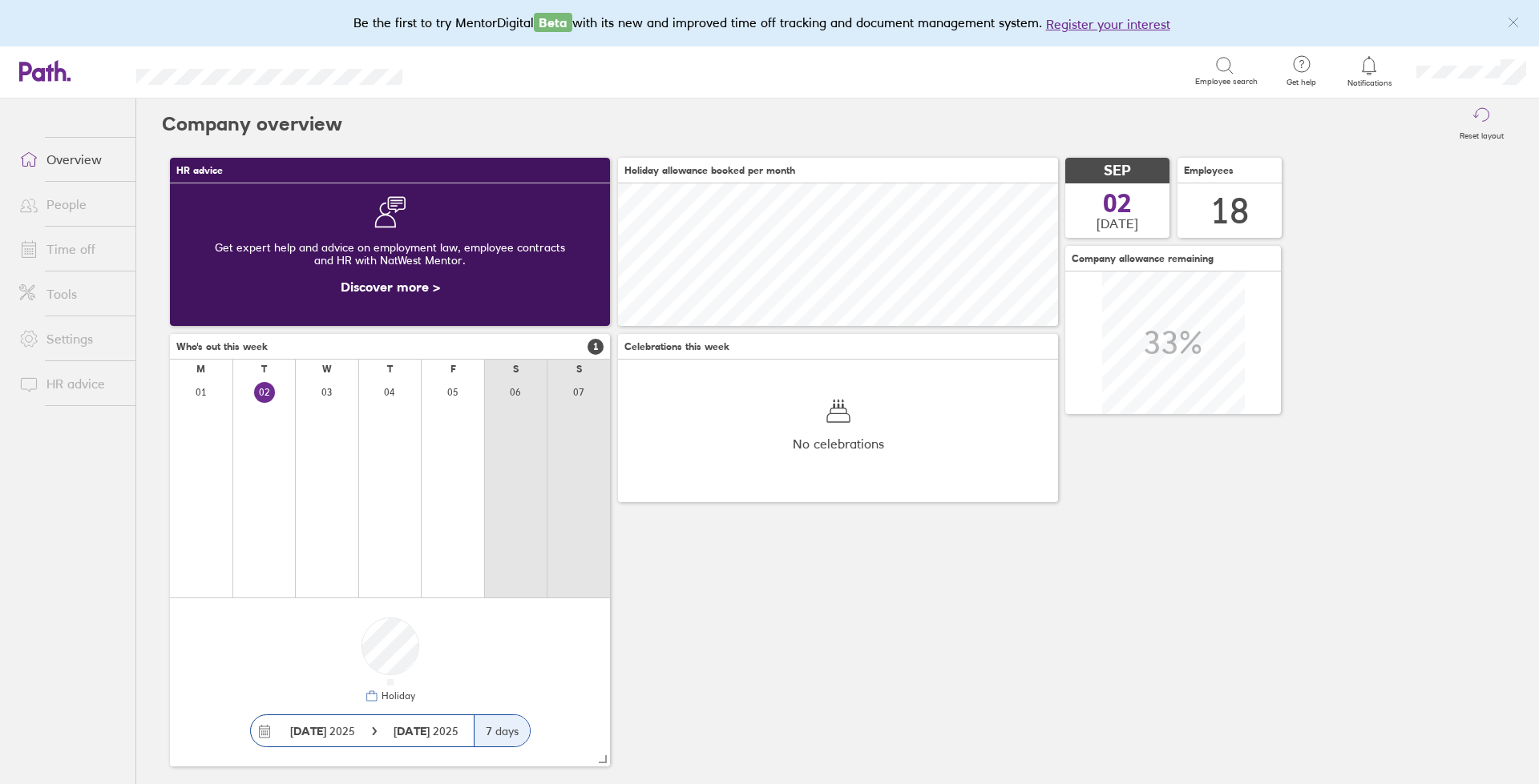
click at [52, 254] on link "Time off" at bounding box center [71, 250] width 129 height 32
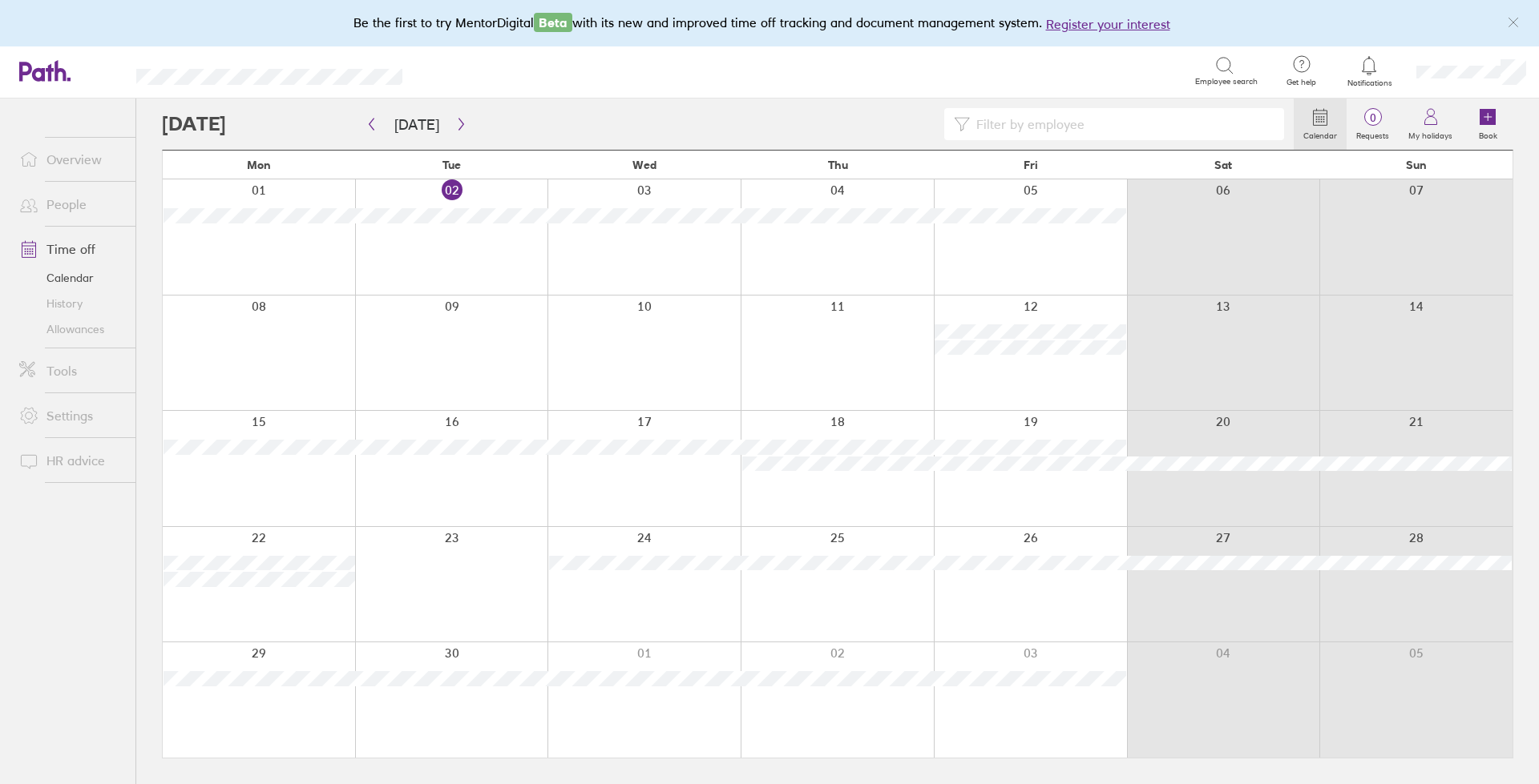
click at [68, 217] on link "People" at bounding box center [71, 204] width 129 height 32
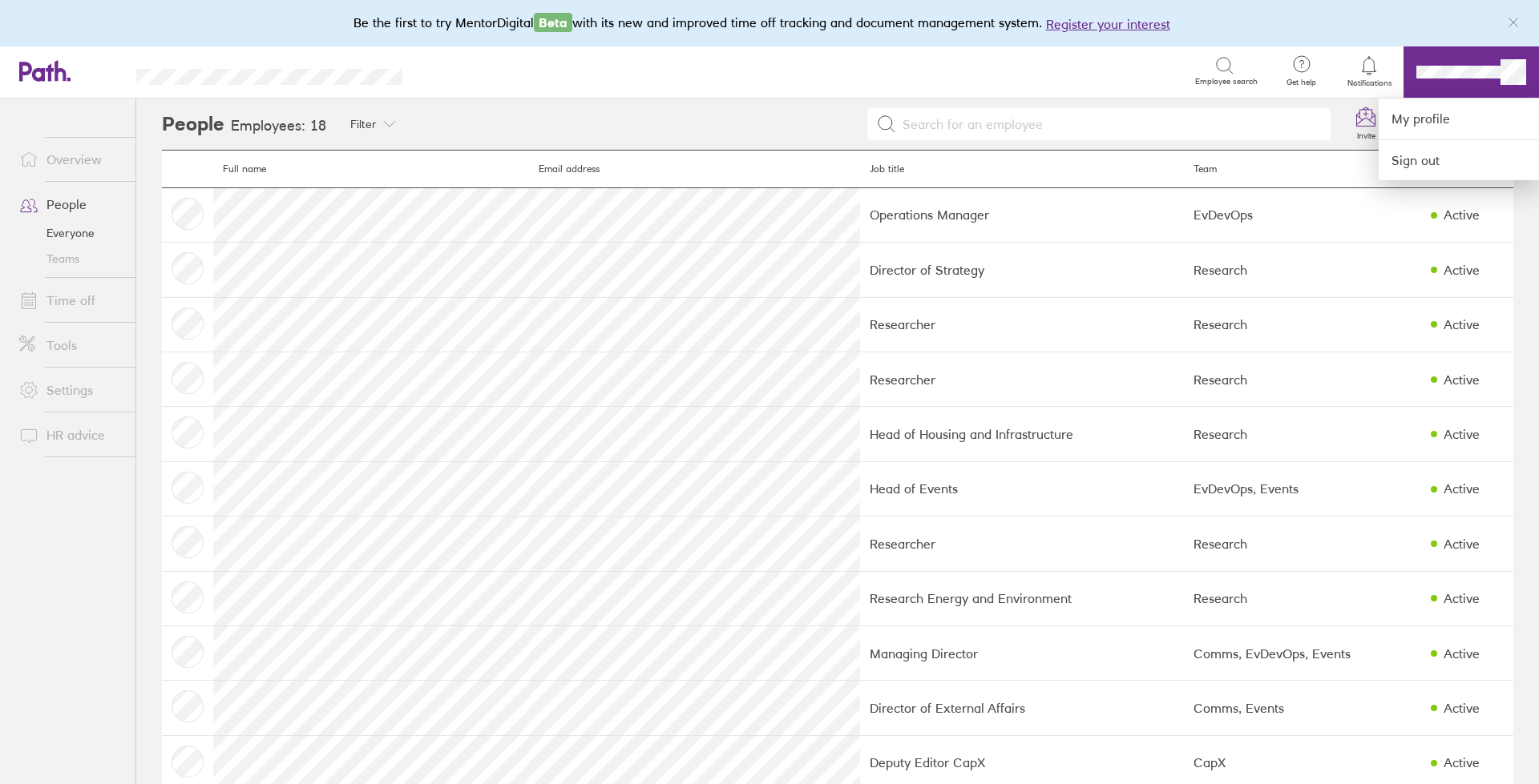
click at [73, 295] on div at bounding box center [769, 392] width 1539 height 784
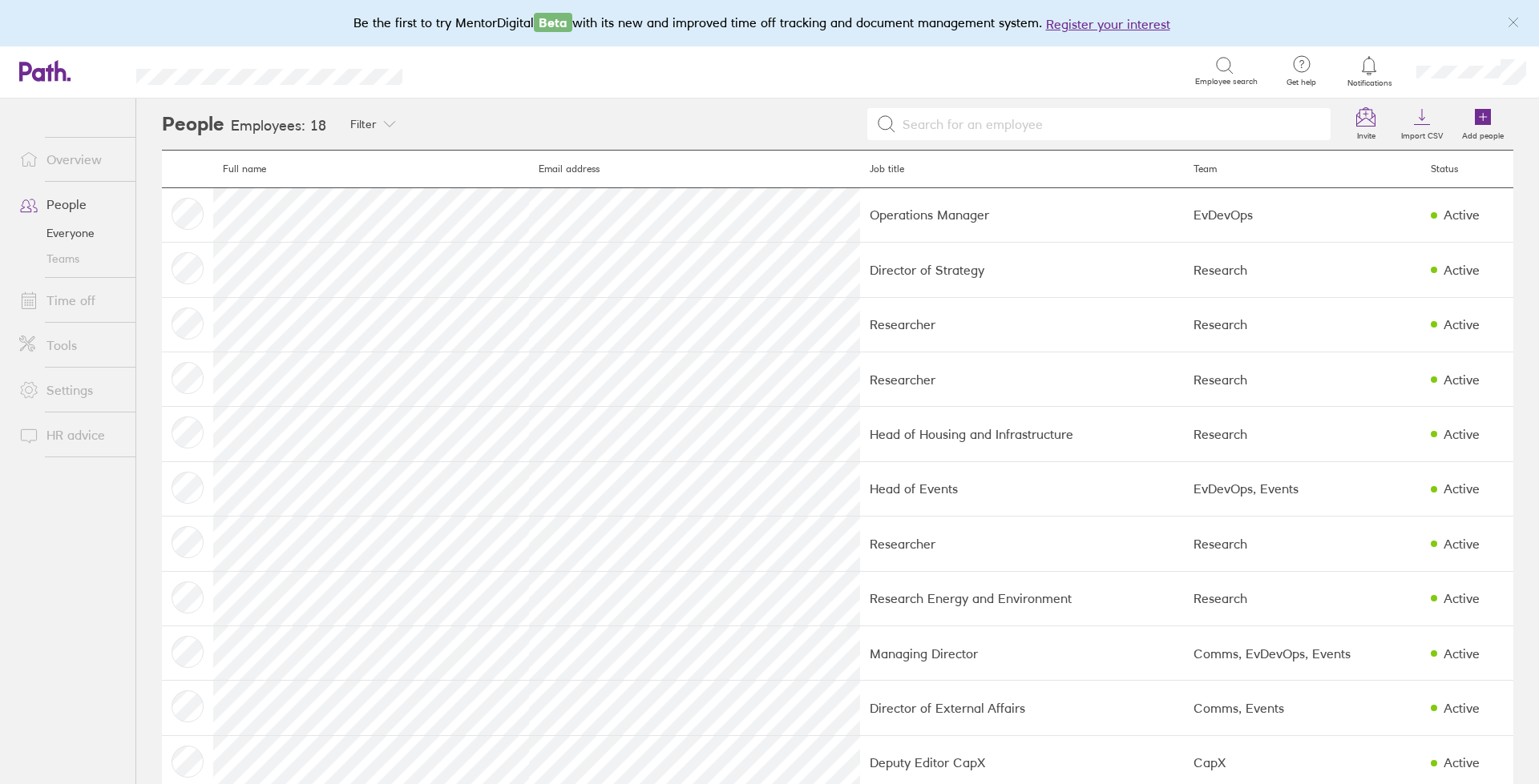
click at [72, 305] on link "Time off" at bounding box center [71, 300] width 129 height 32
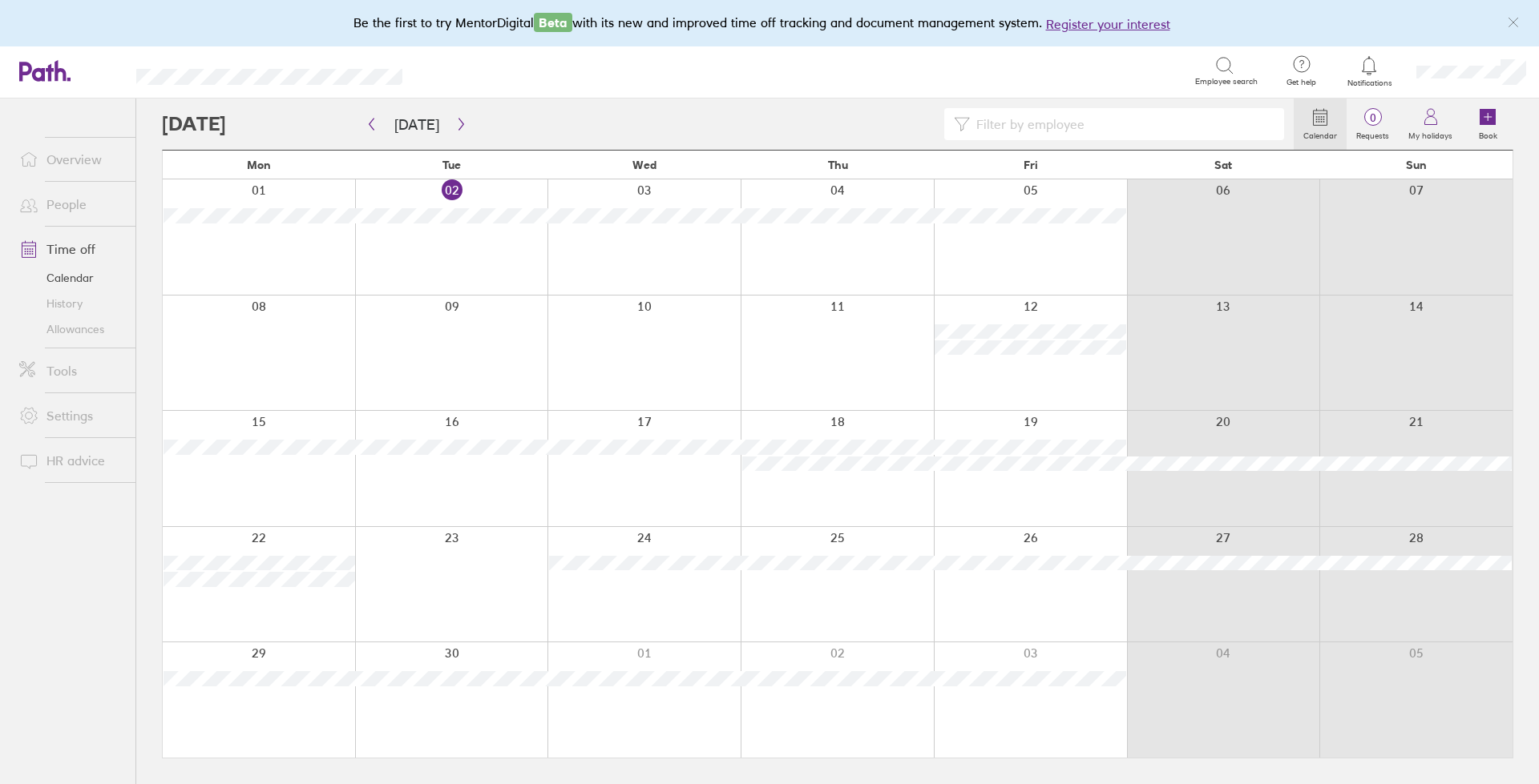
click at [72, 152] on link "Overview" at bounding box center [71, 159] width 129 height 32
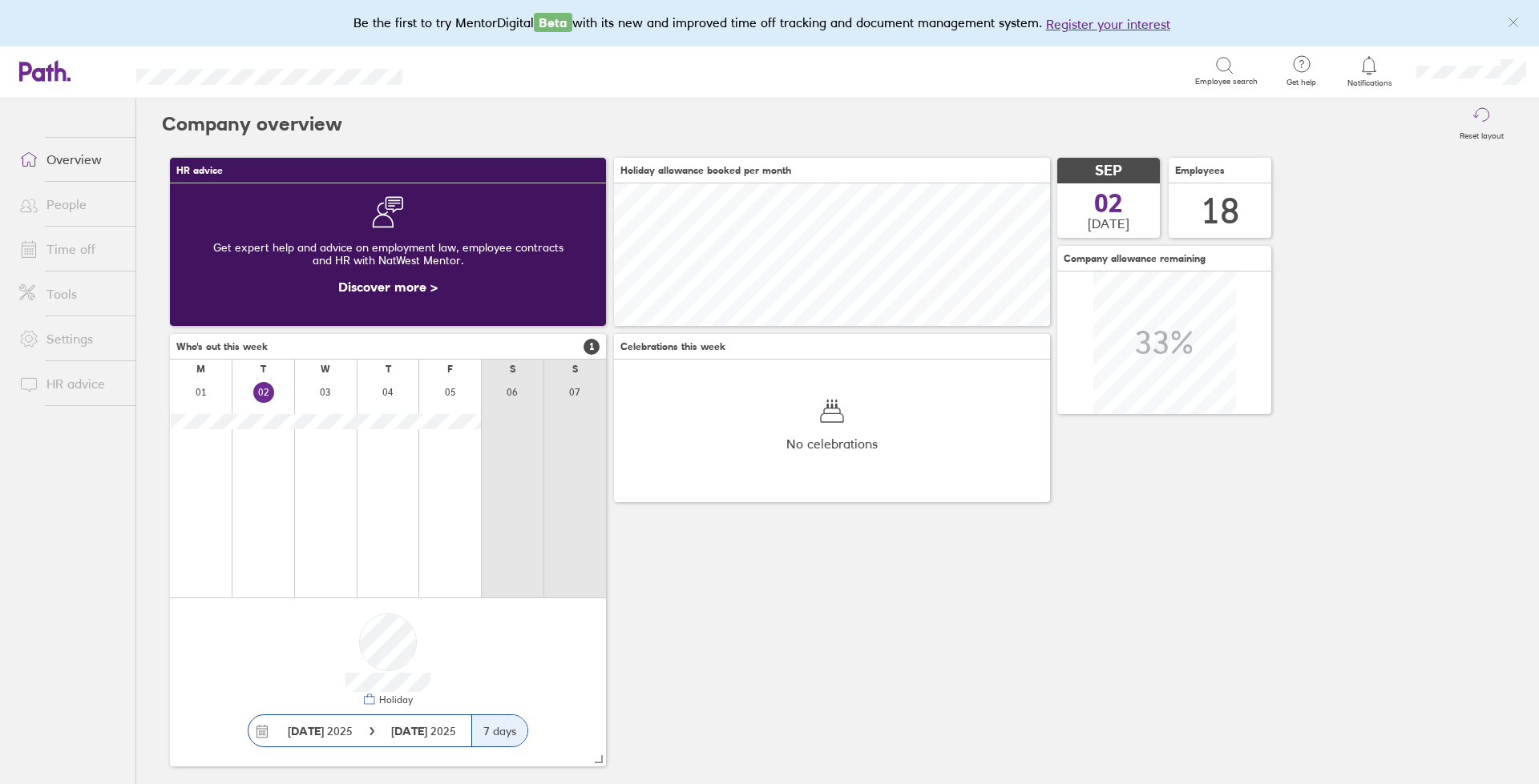
scroll to position [142, 436]
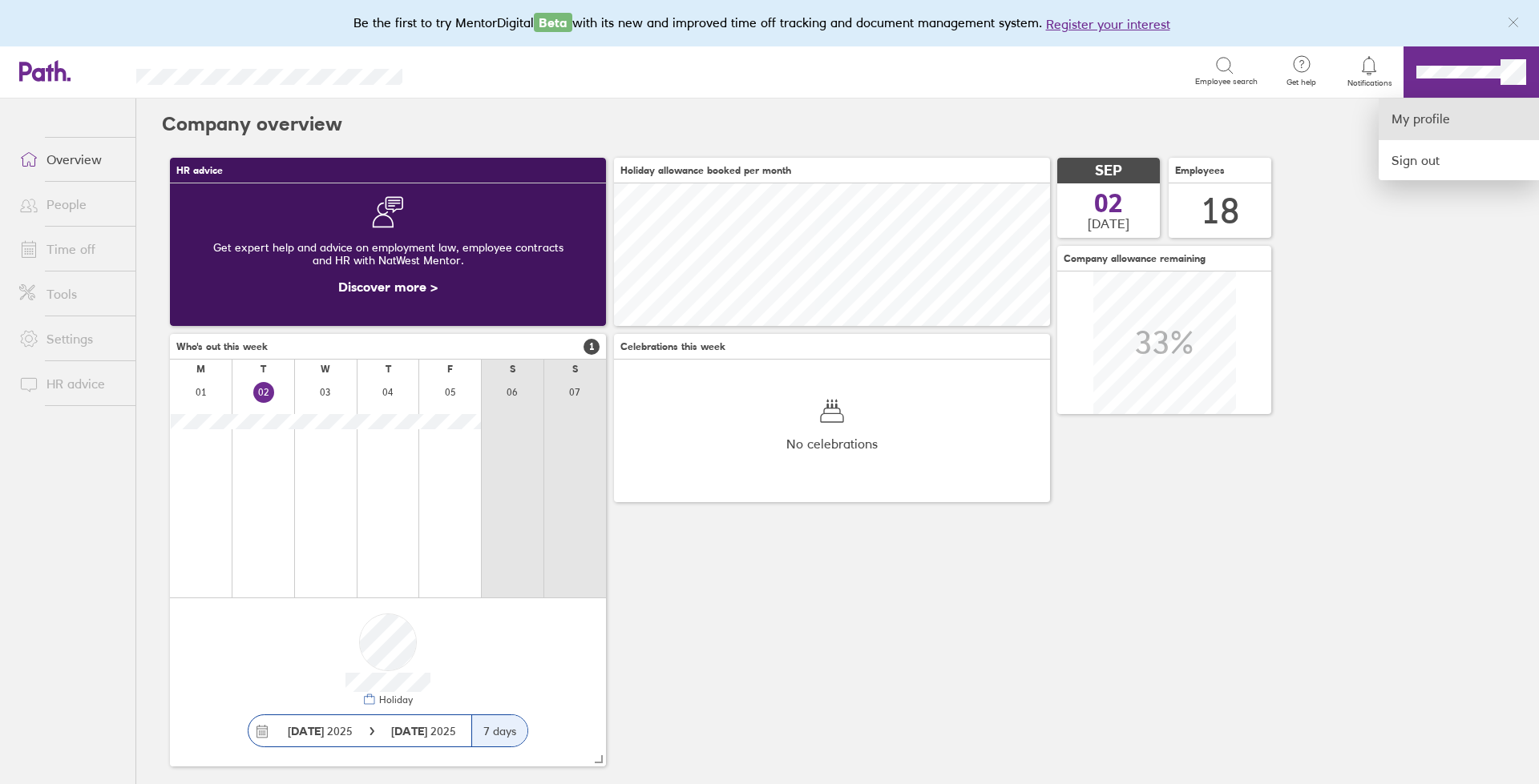
click at [1425, 126] on link "My profile" at bounding box center [1458, 118] width 160 height 41
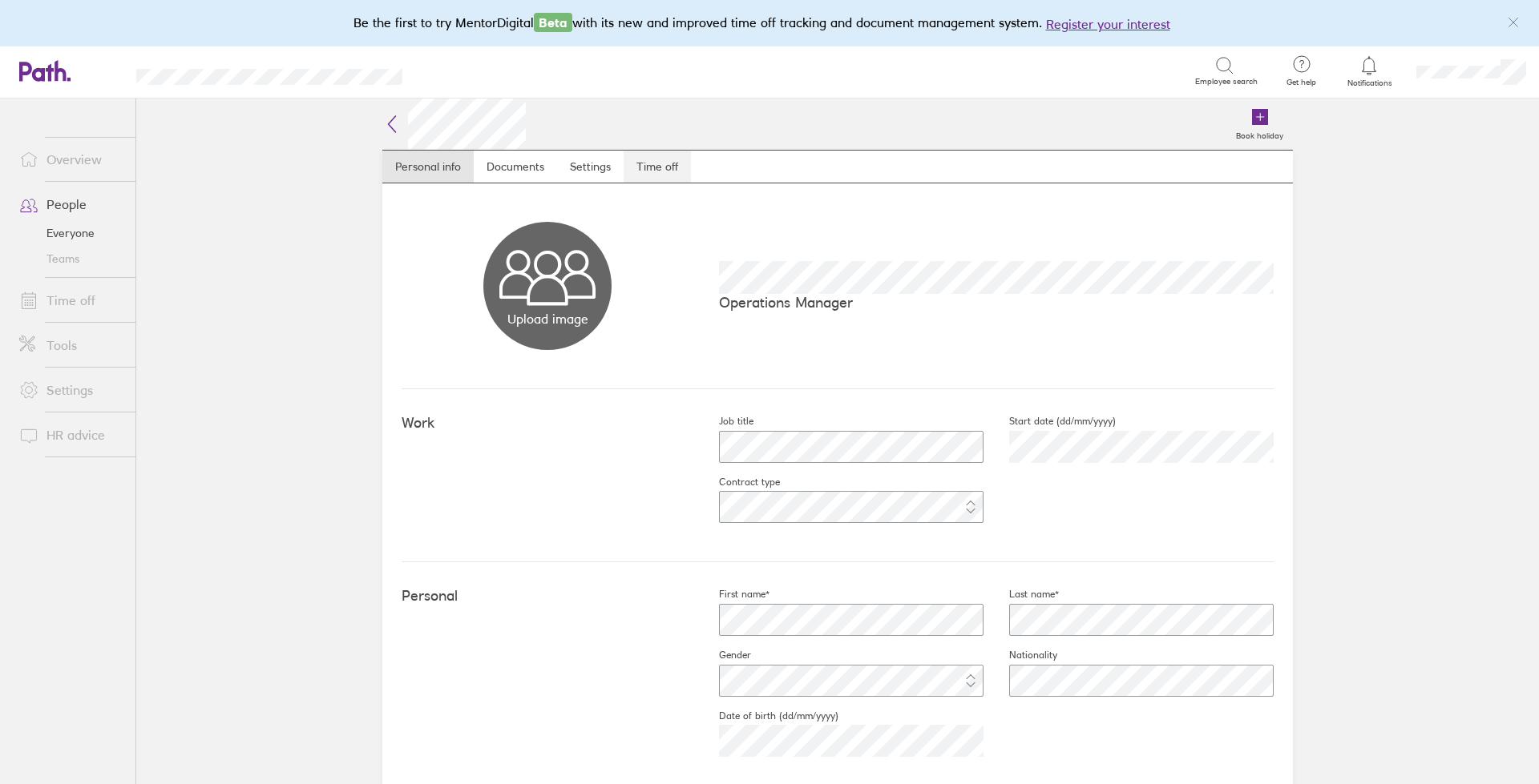
click at [662, 159] on link "Time off" at bounding box center [657, 167] width 68 height 32
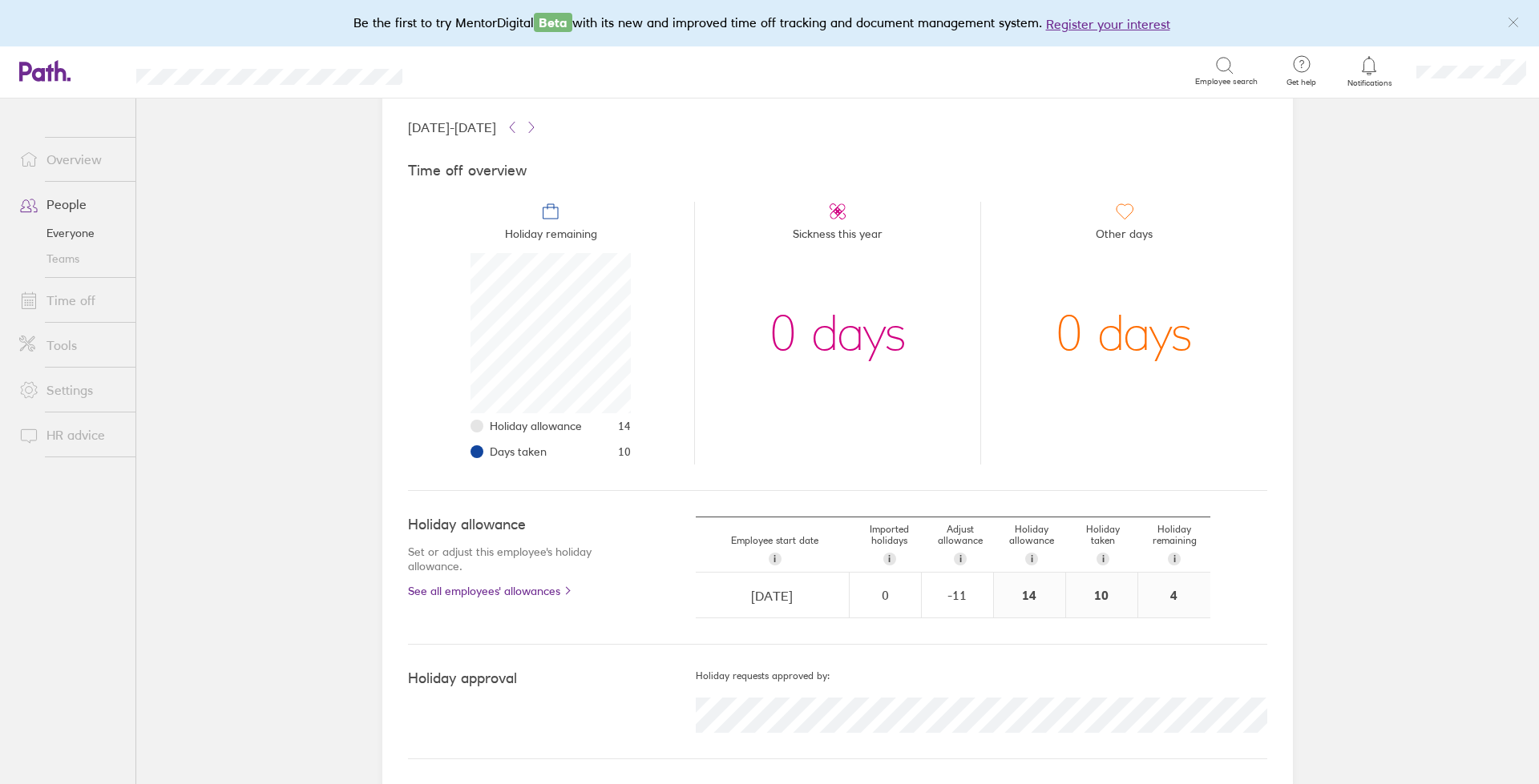
scroll to position [92, 0]
